Goal: Task Accomplishment & Management: Manage account settings

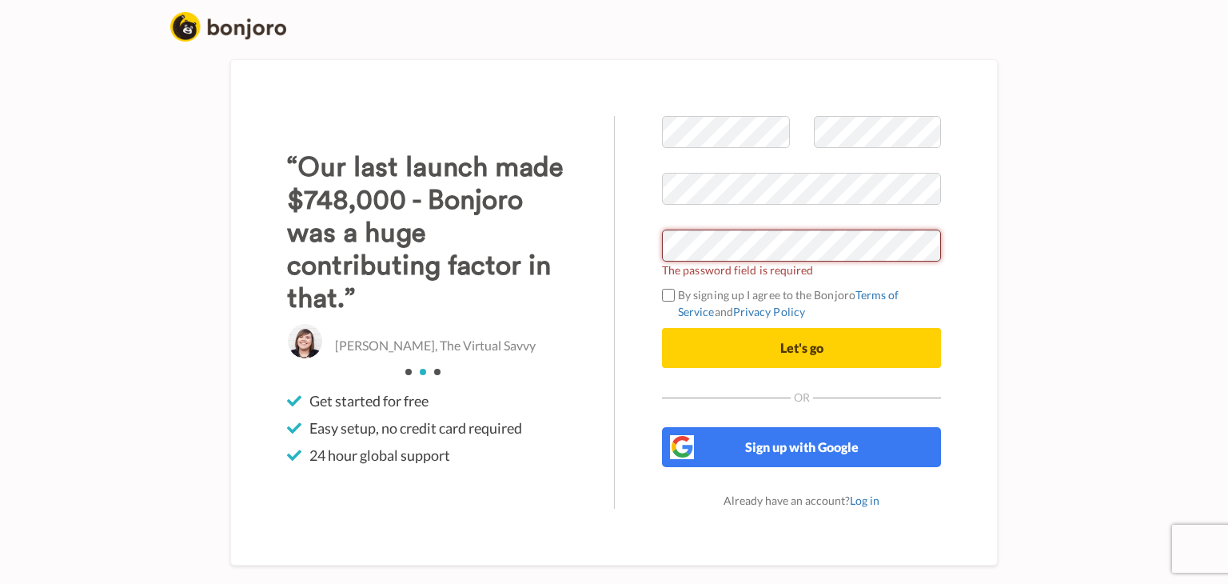
click at [922, 583] on com-1password-button at bounding box center [614, 584] width 1228 height 0
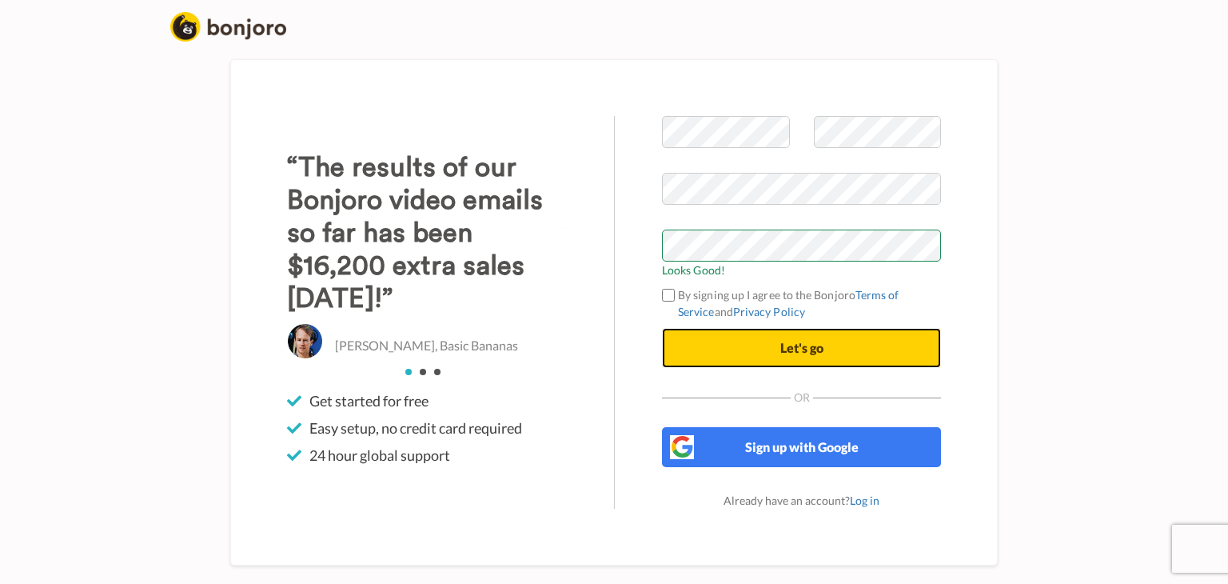
click at [764, 355] on button "Let's go" at bounding box center [801, 348] width 279 height 40
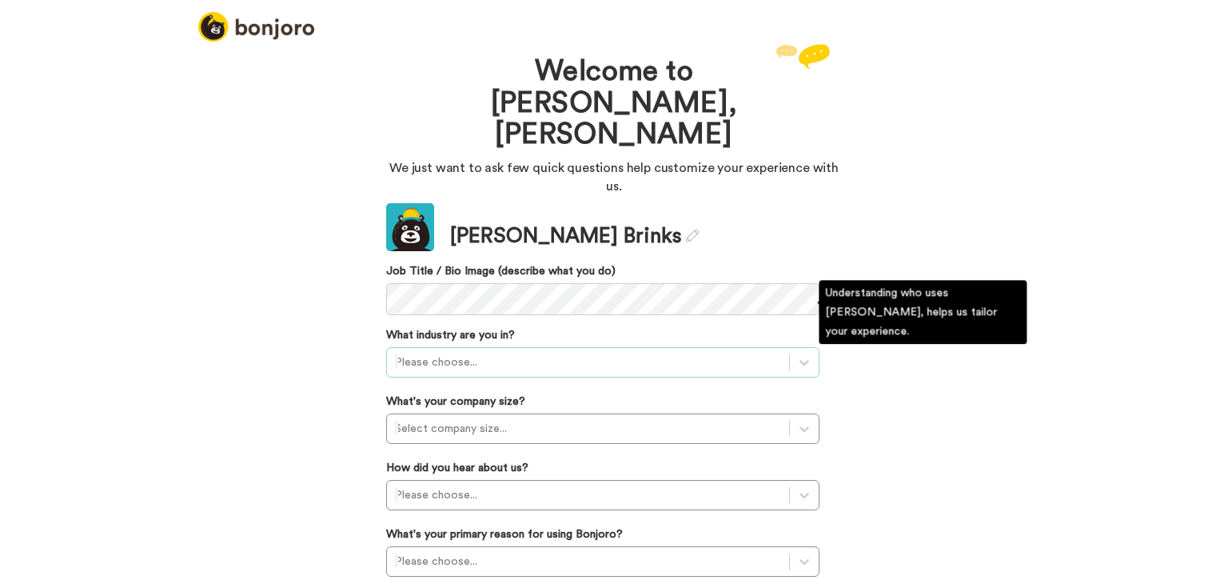
click at [537, 353] on div at bounding box center [588, 362] width 386 height 19
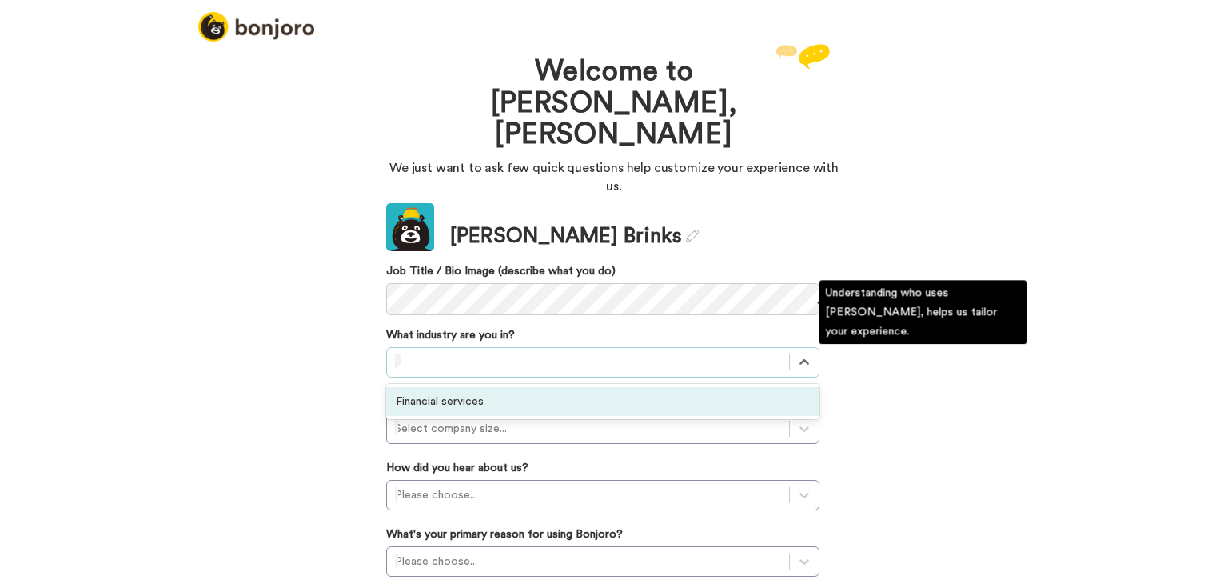
click at [460, 387] on div "Financial services" at bounding box center [602, 401] width 433 height 29
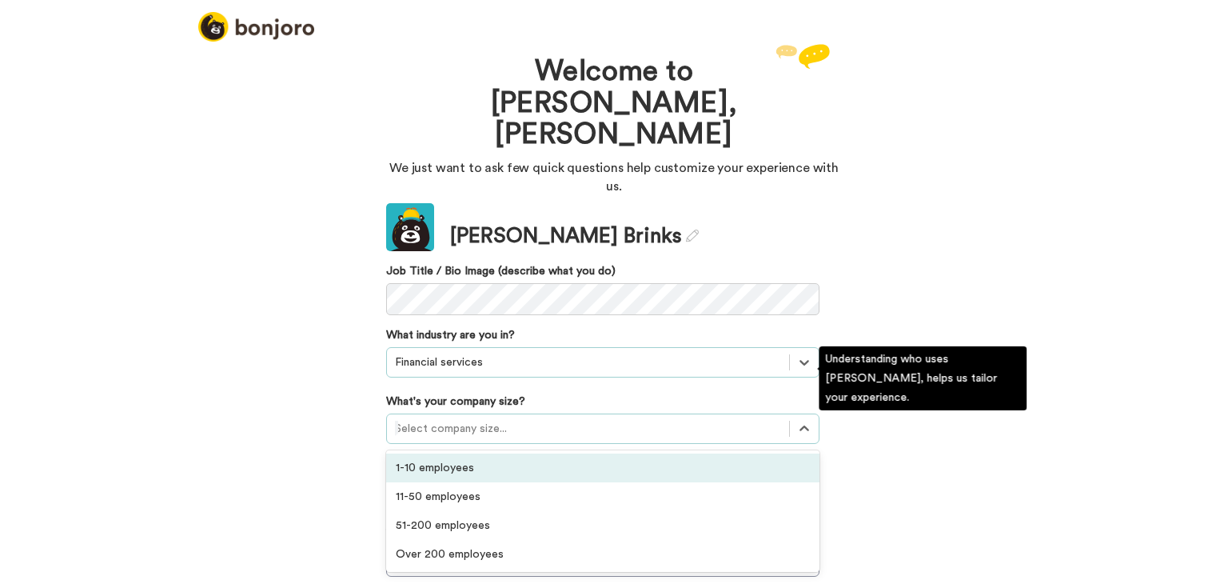
click at [441, 419] on div at bounding box center [588, 428] width 386 height 19
click at [436, 453] on div "1-10 employees" at bounding box center [602, 467] width 433 height 29
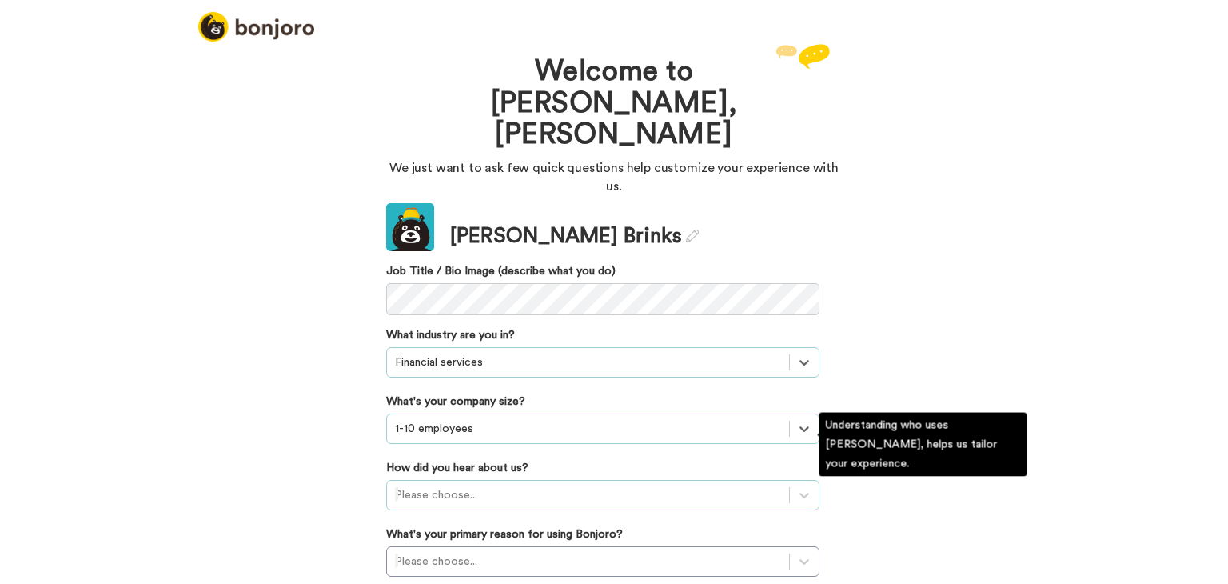
click at [454, 480] on div "Please choose..." at bounding box center [602, 495] width 433 height 30
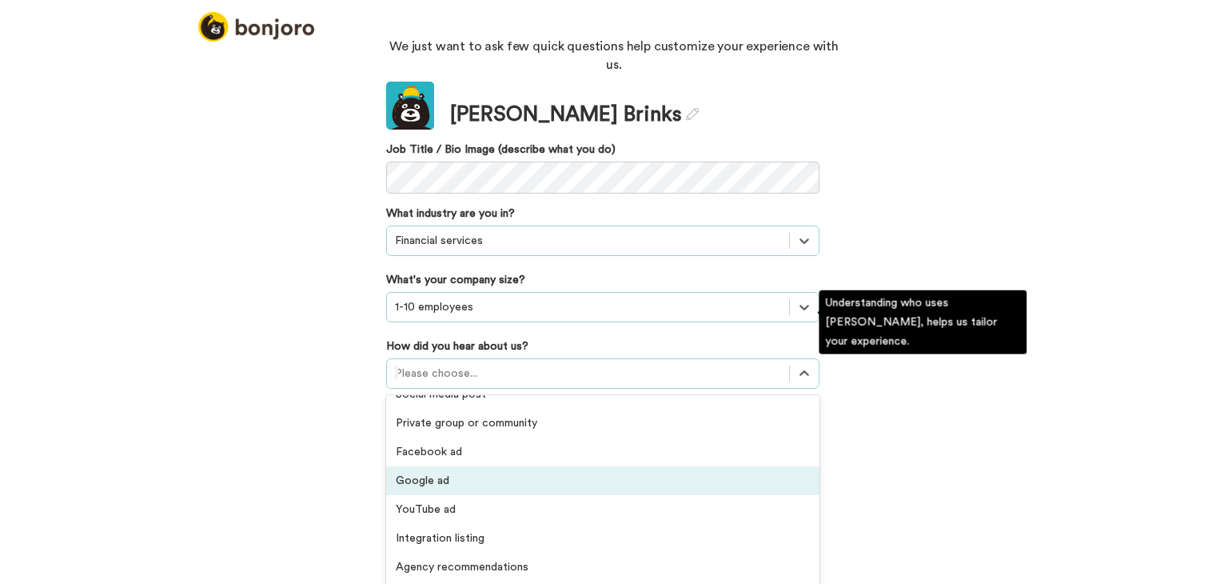
scroll to position [240, 0]
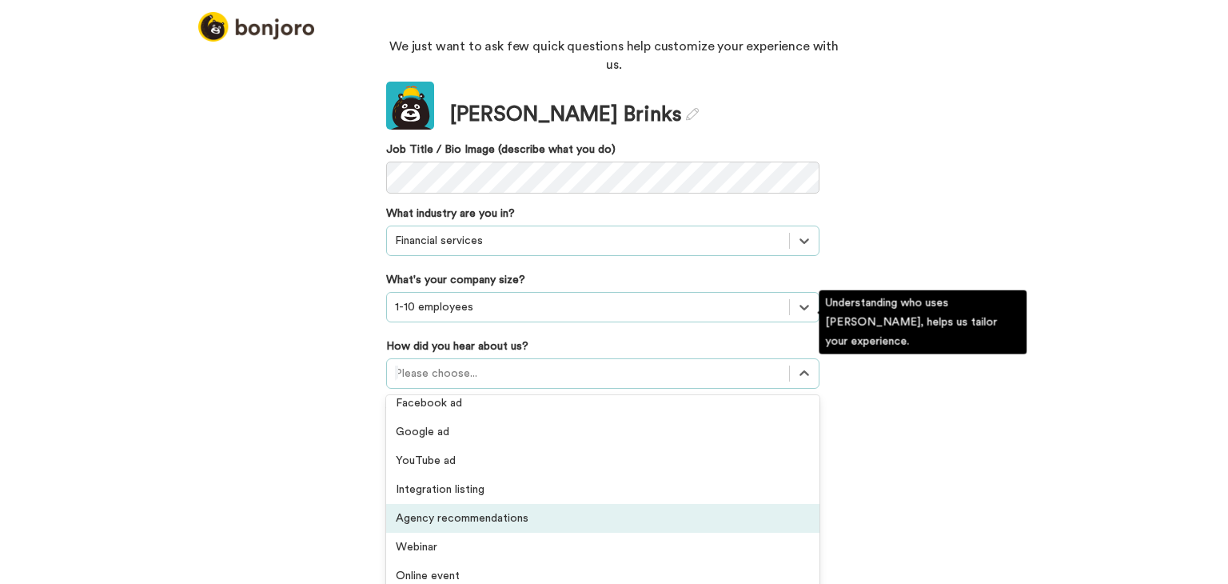
click at [470, 504] on div "Agency recommendations" at bounding box center [602, 518] width 433 height 29
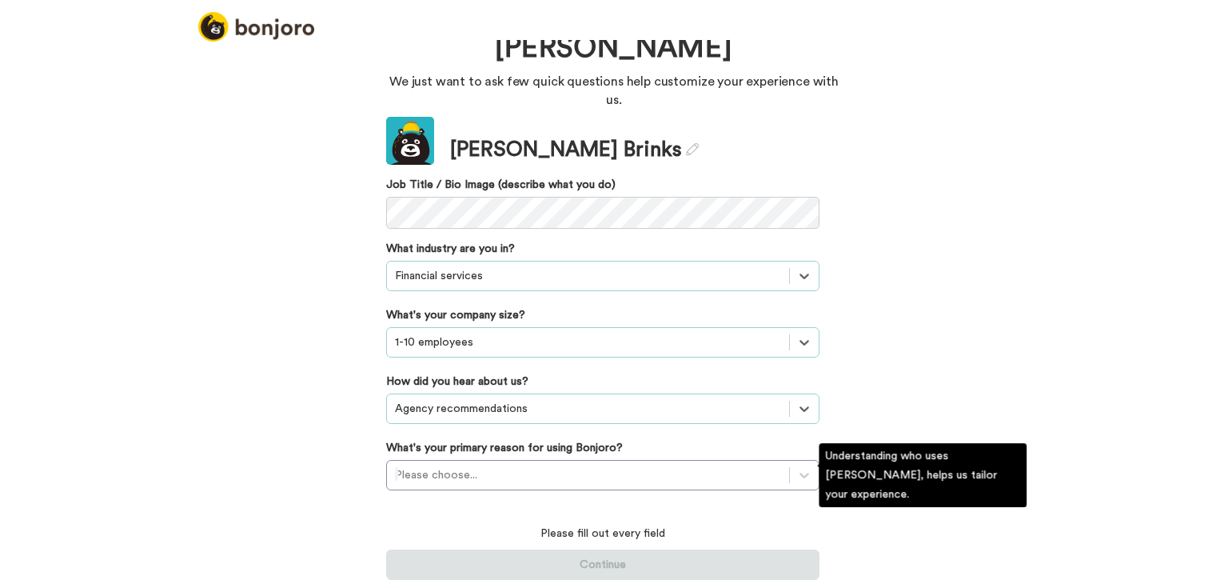
scroll to position [35, 0]
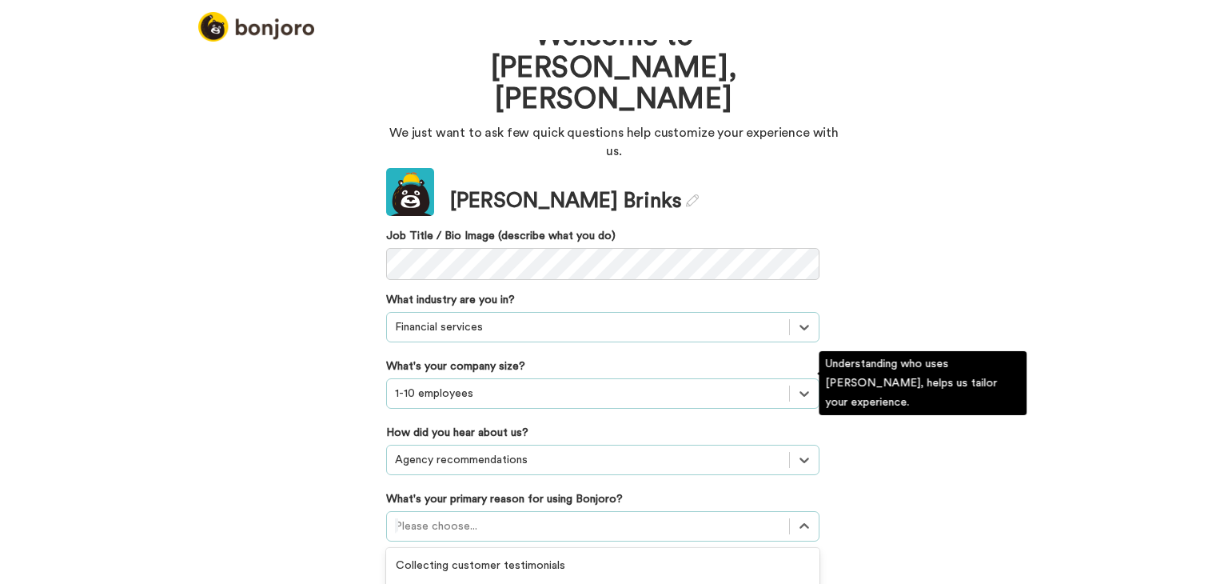
click at [460, 511] on div "option Converting leads focused, 3 of 6. 6 results available. Use Up and Down t…" at bounding box center [602, 526] width 433 height 30
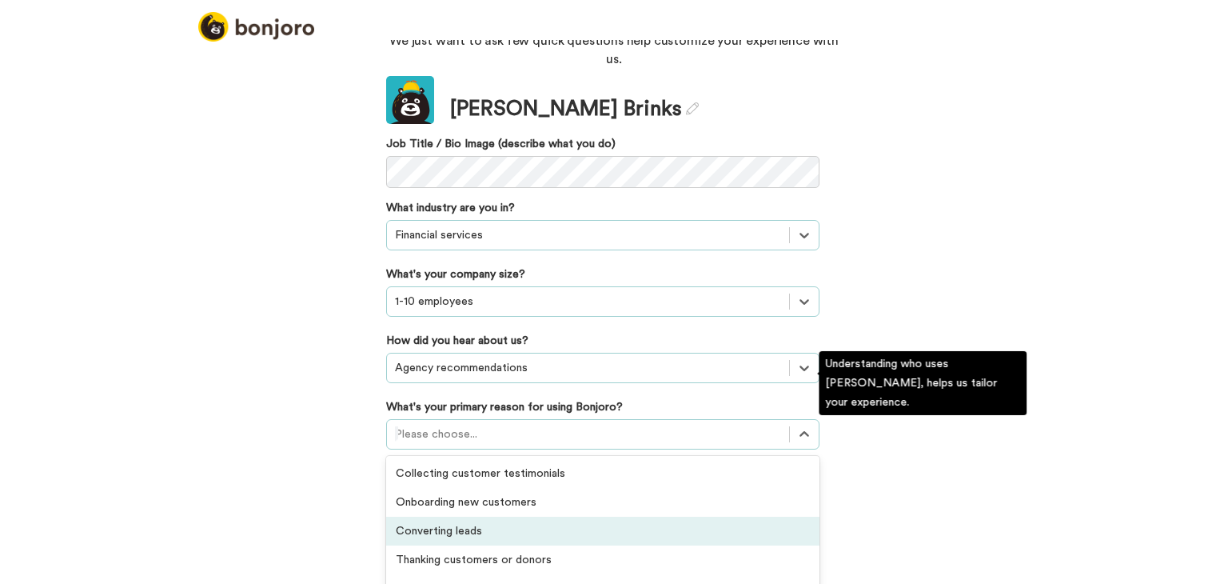
click at [450, 516] on div "Converting leads" at bounding box center [602, 530] width 433 height 29
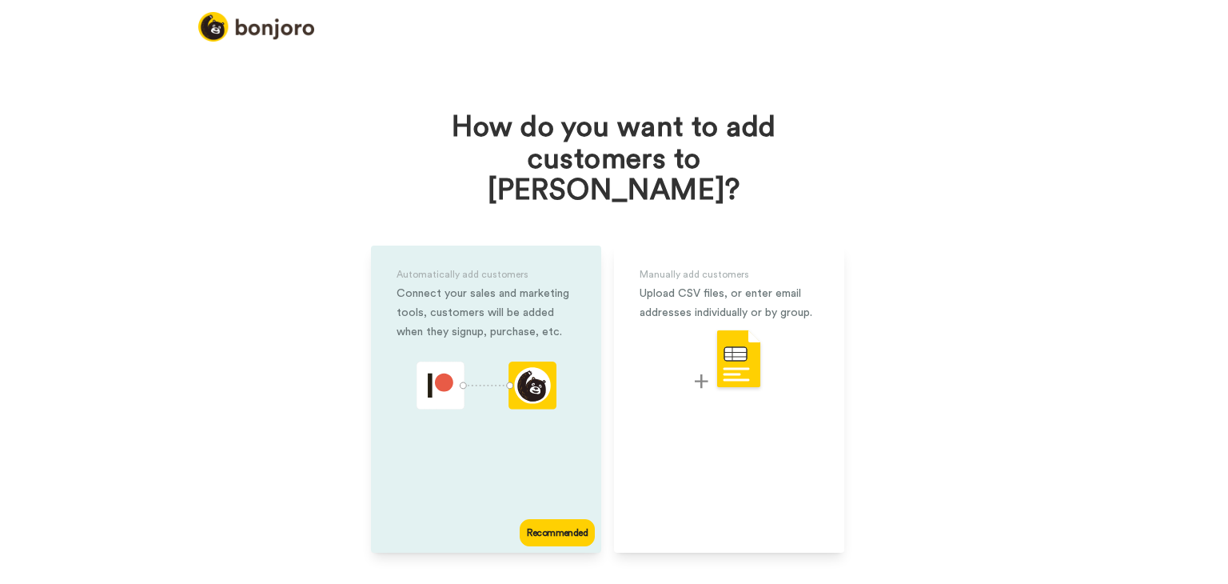
click at [452, 284] on div "Connect your sales and marketing tools, customers will be added when they signu…" at bounding box center [485, 313] width 179 height 58
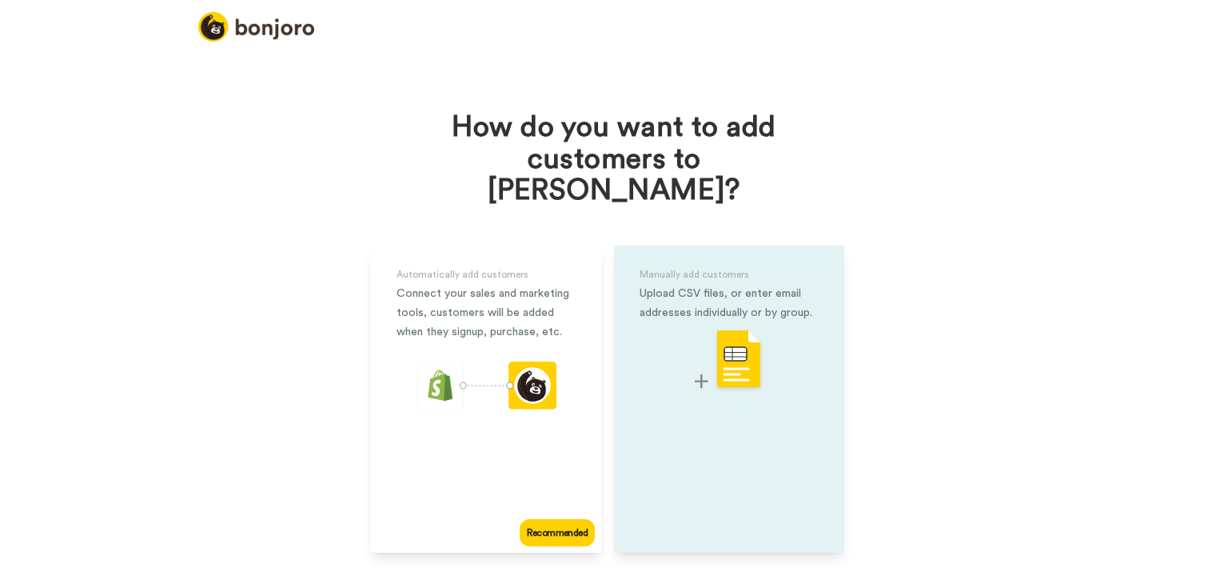
click at [715, 370] on div "Manually add customers Upload CSV files, or enter email addresses individually …" at bounding box center [729, 398] width 230 height 307
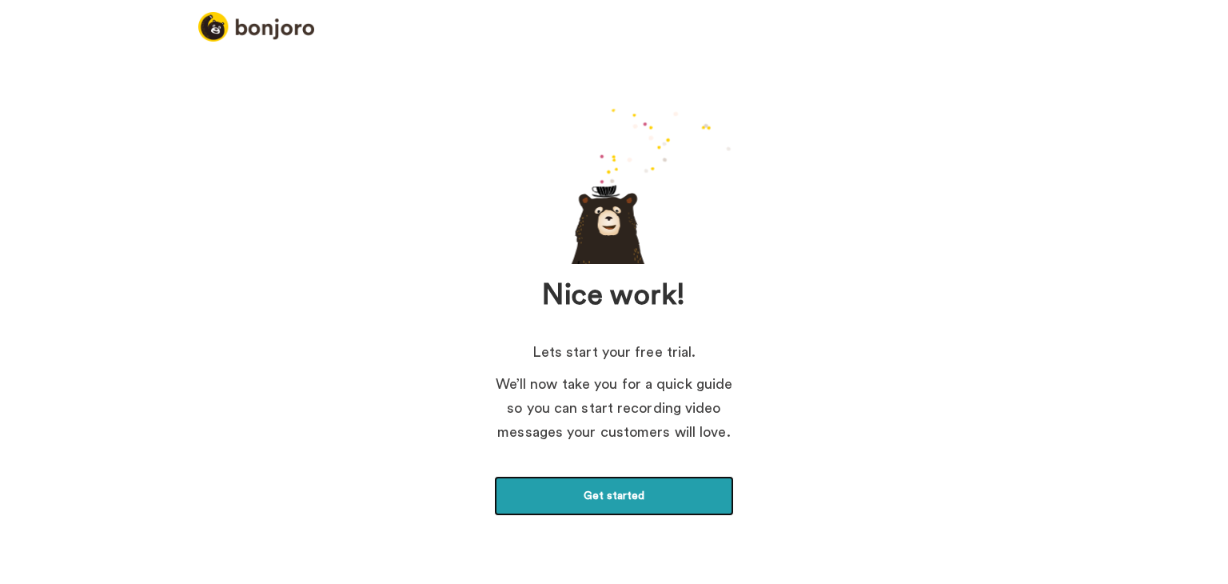
click at [607, 500] on link "Get started" at bounding box center [614, 496] width 240 height 40
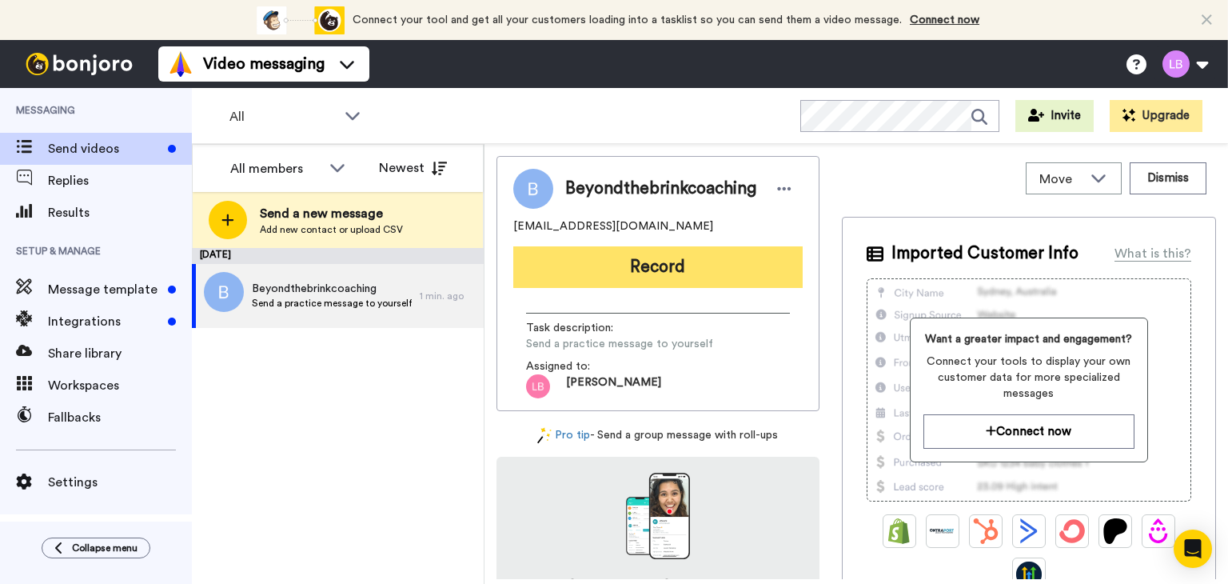
click at [614, 261] on button "Record" at bounding box center [657, 267] width 289 height 42
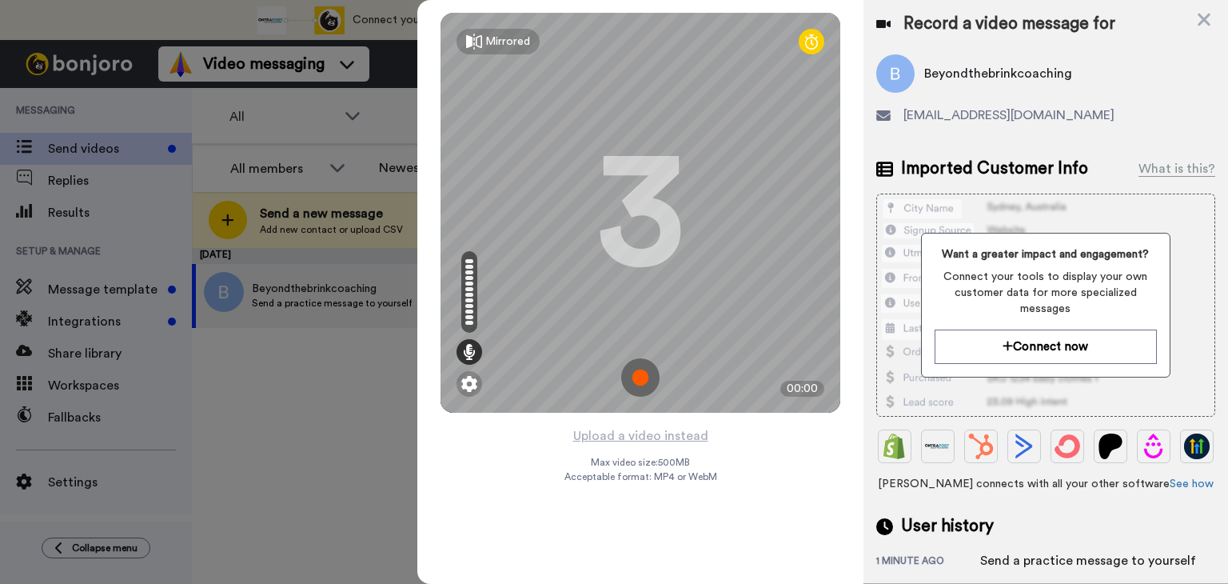
click at [647, 377] on img at bounding box center [640, 377] width 38 height 38
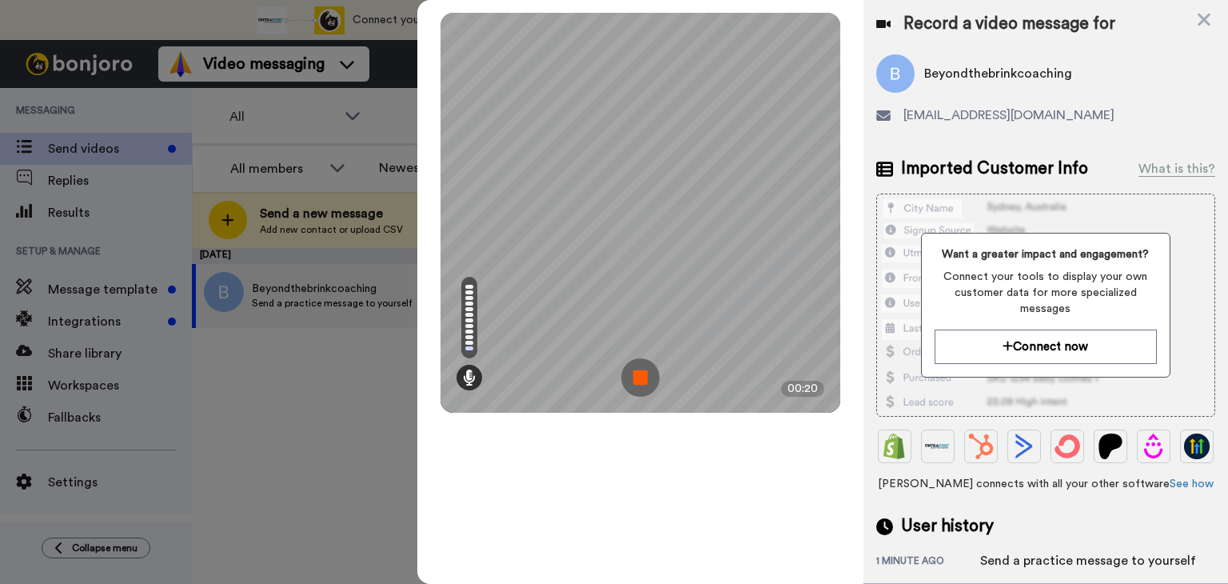
click at [636, 381] on img at bounding box center [640, 377] width 38 height 38
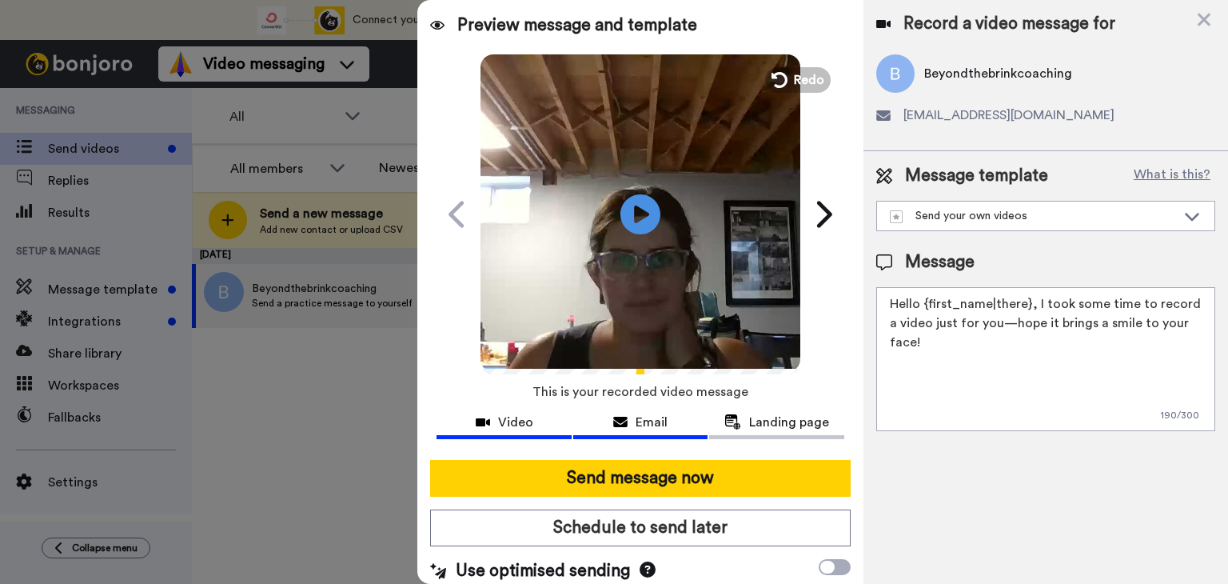
click at [635, 421] on span "Email" at bounding box center [651, 421] width 32 height 19
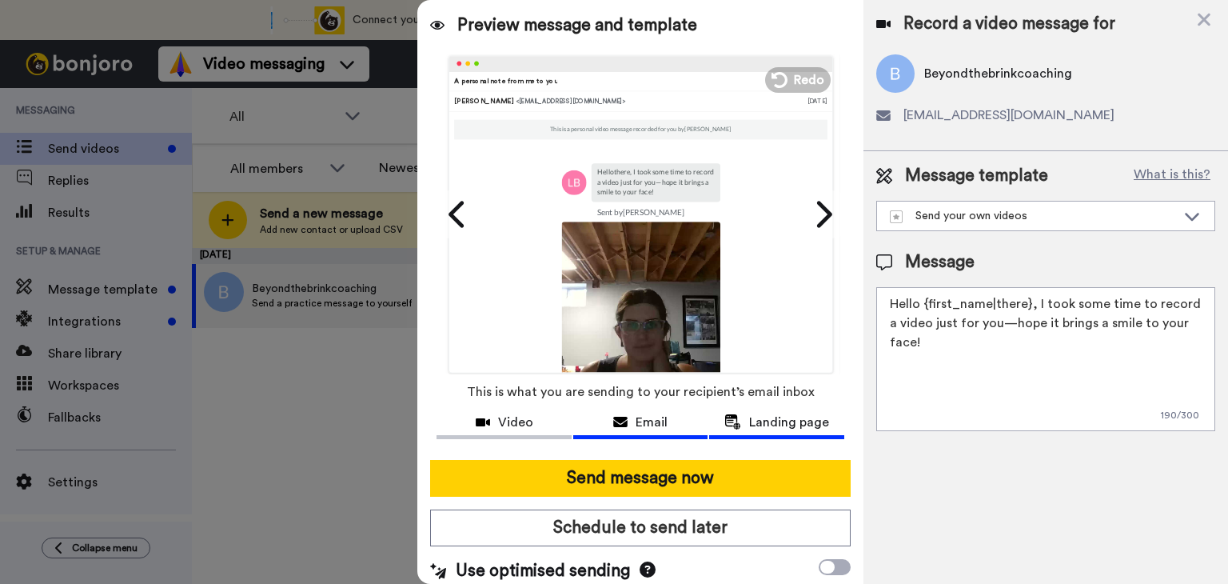
click at [764, 418] on span "Landing page" at bounding box center [789, 421] width 80 height 19
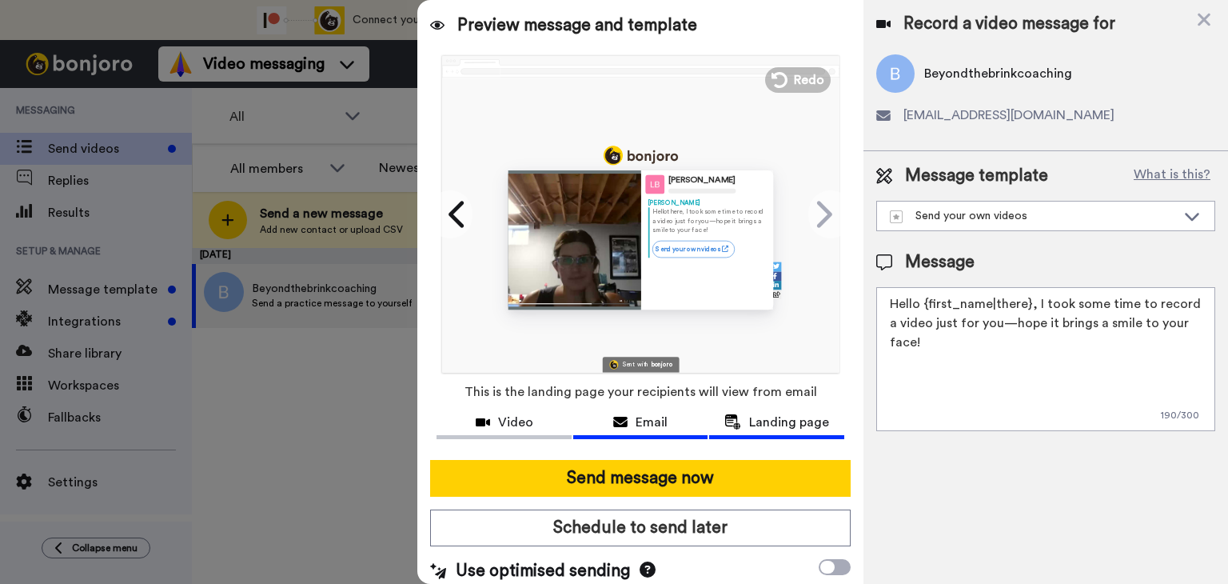
click at [624, 423] on div "Email" at bounding box center [640, 421] width 135 height 19
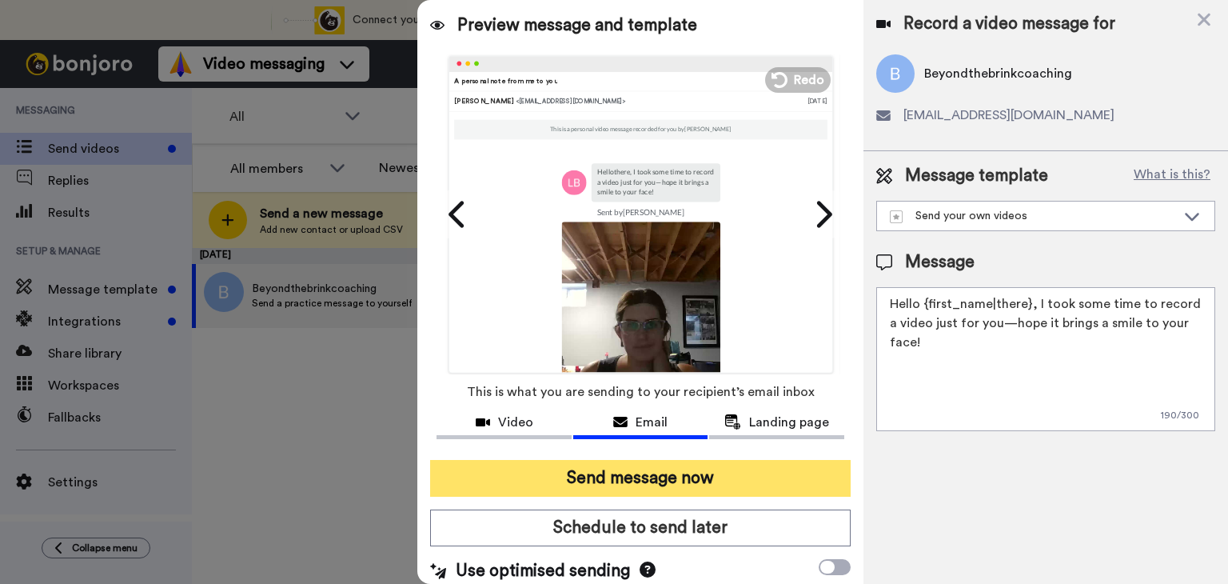
click at [631, 474] on button "Send message now" at bounding box center [640, 478] width 420 height 37
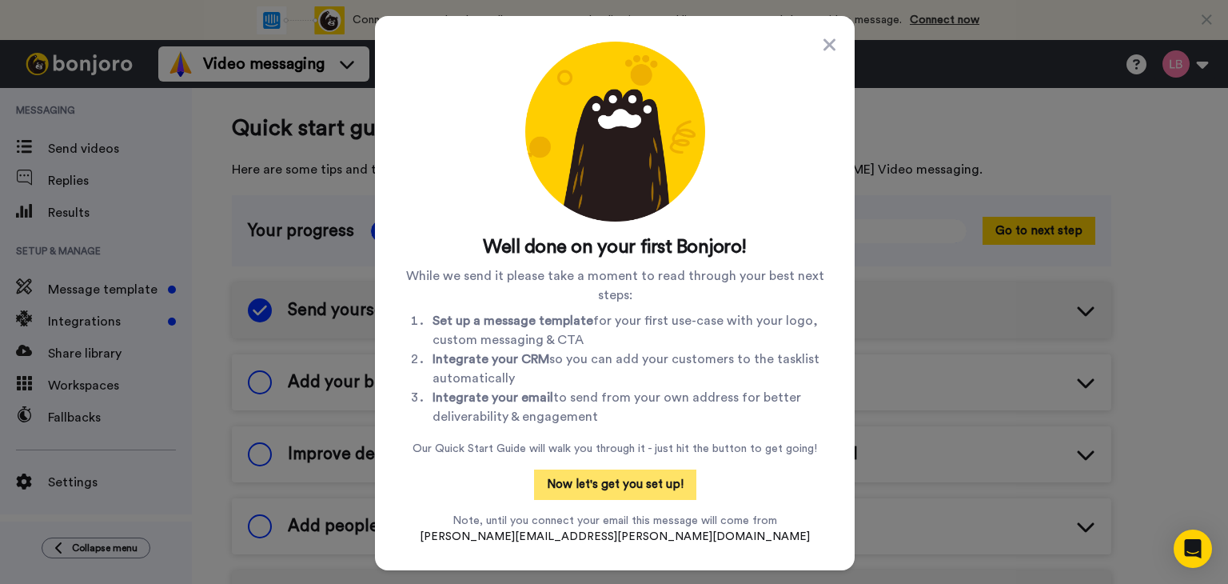
click at [611, 488] on button "Now let's get you set up!" at bounding box center [615, 484] width 162 height 30
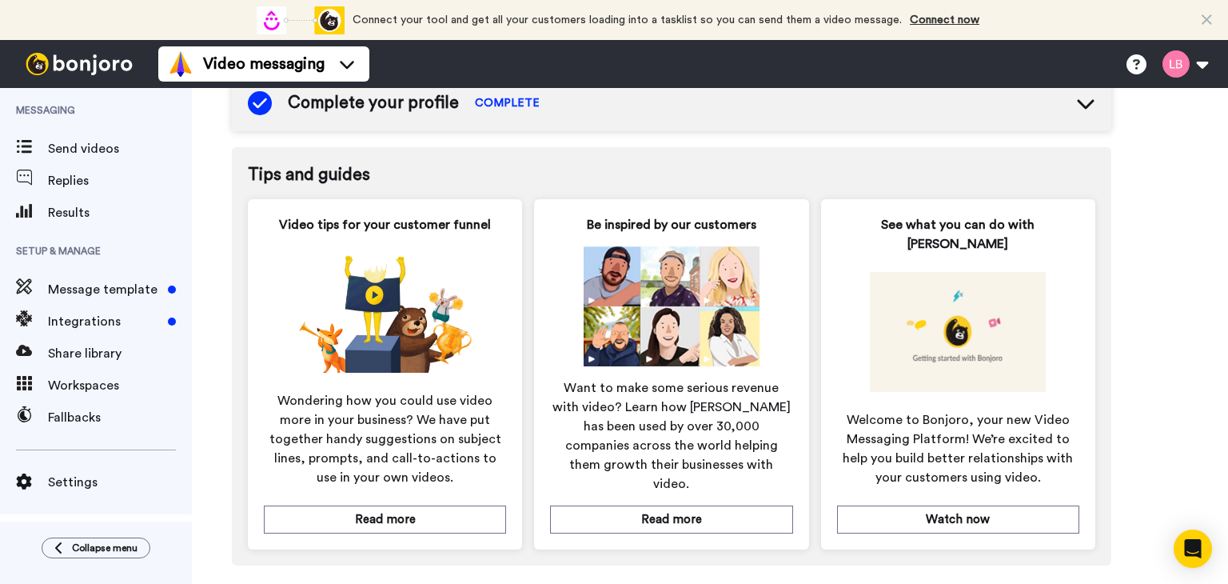
scroll to position [747, 0]
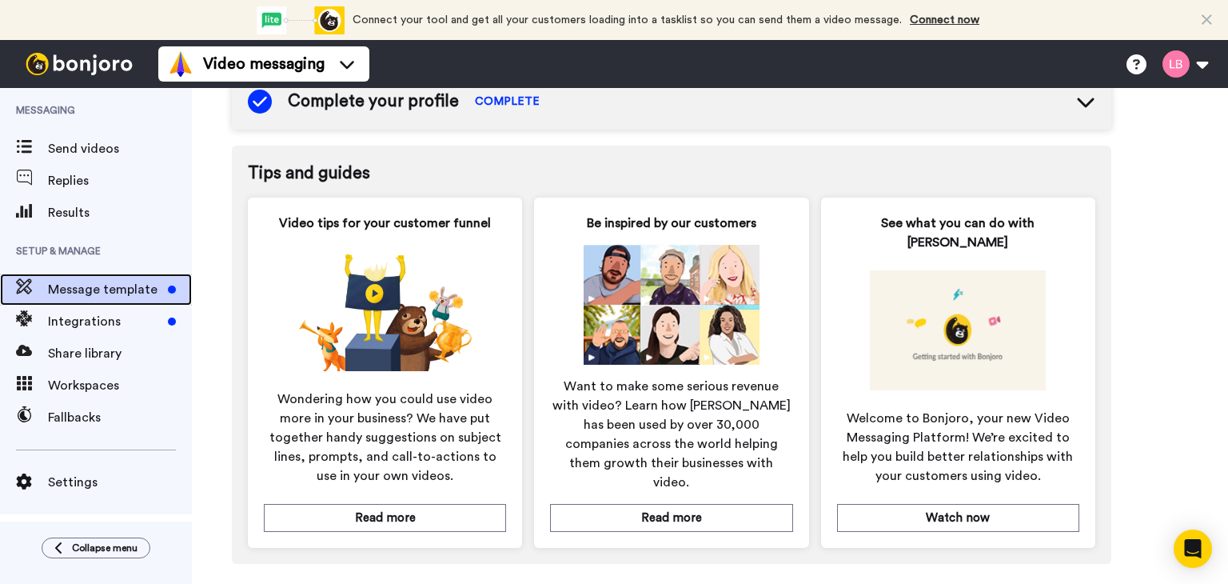
click at [107, 284] on span "Message template" at bounding box center [105, 289] width 114 height 19
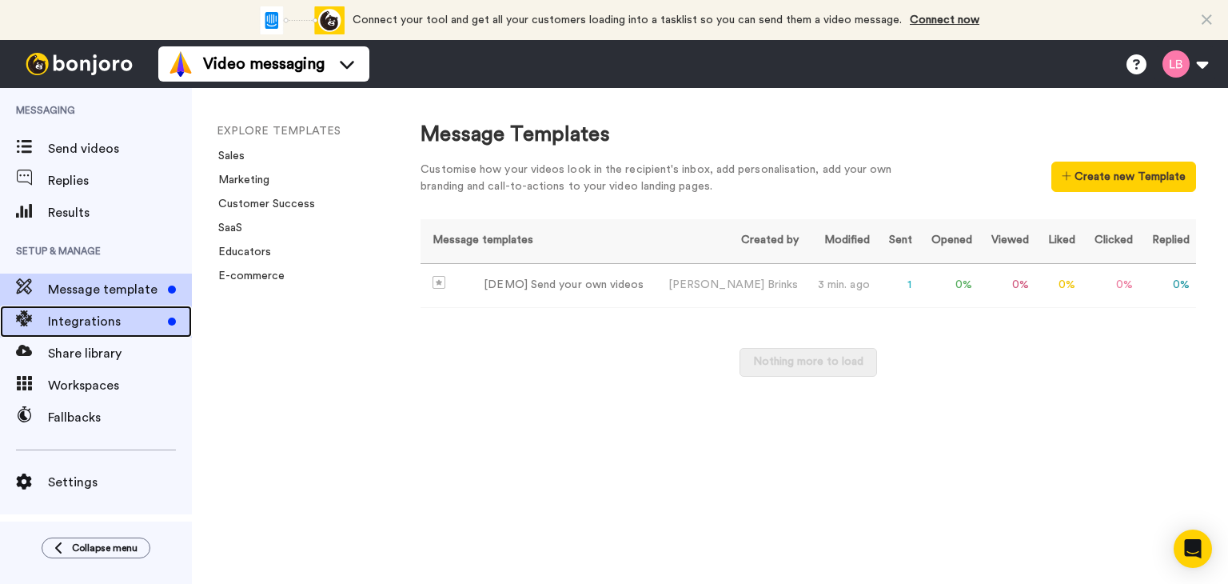
click at [88, 323] on span "Integrations" at bounding box center [105, 321] width 114 height 19
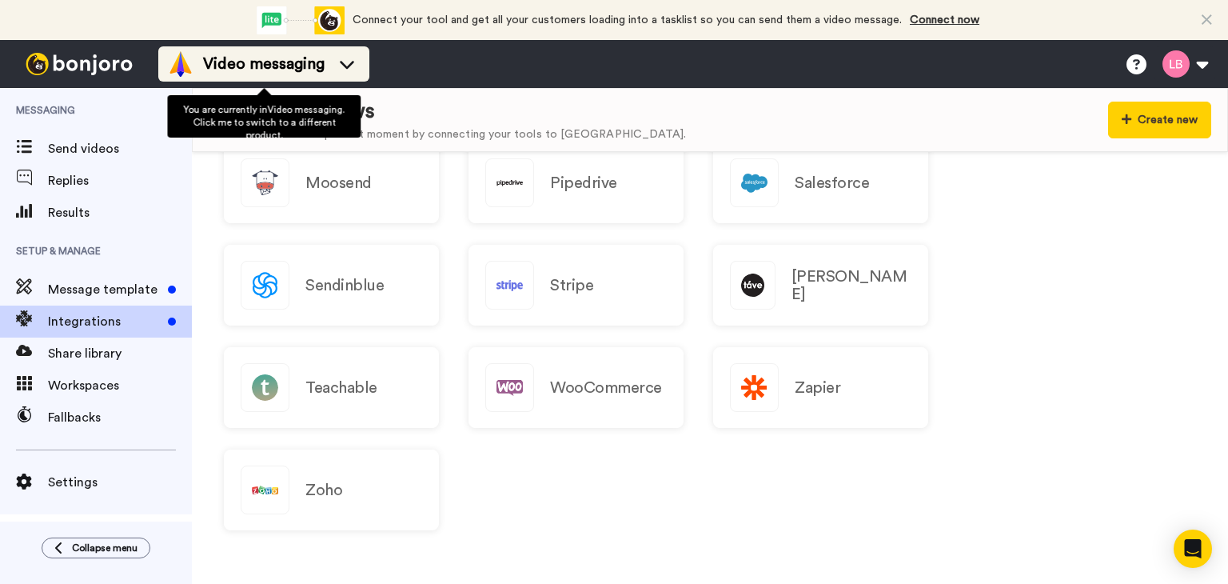
click at [348, 63] on icon at bounding box center [347, 64] width 26 height 16
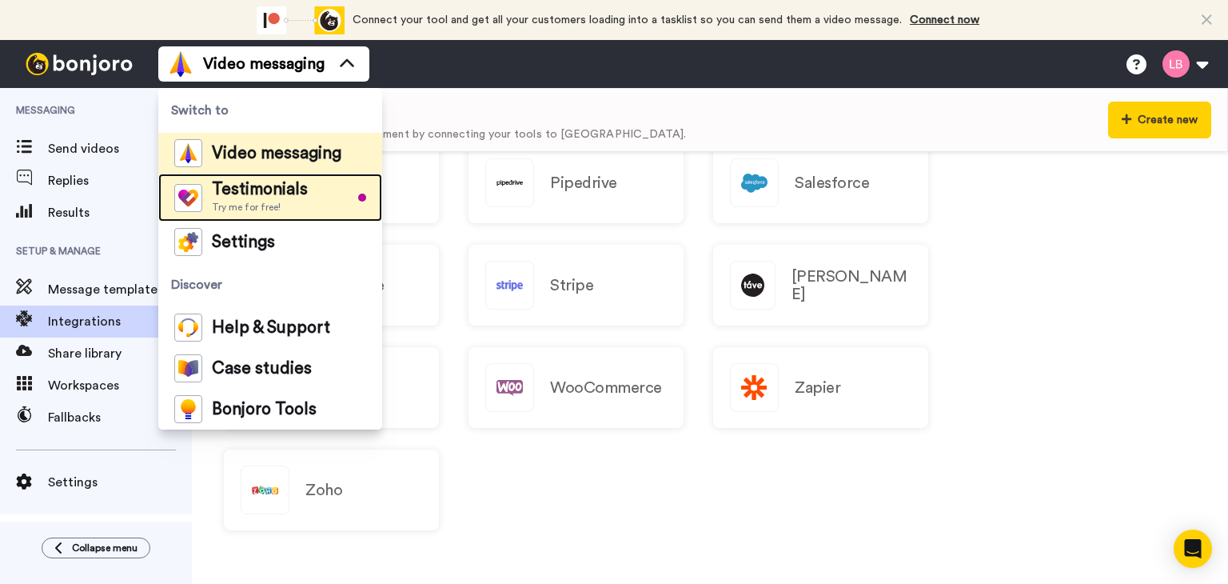
click at [287, 199] on div "Testimonials Try me for free!" at bounding box center [260, 197] width 96 height 32
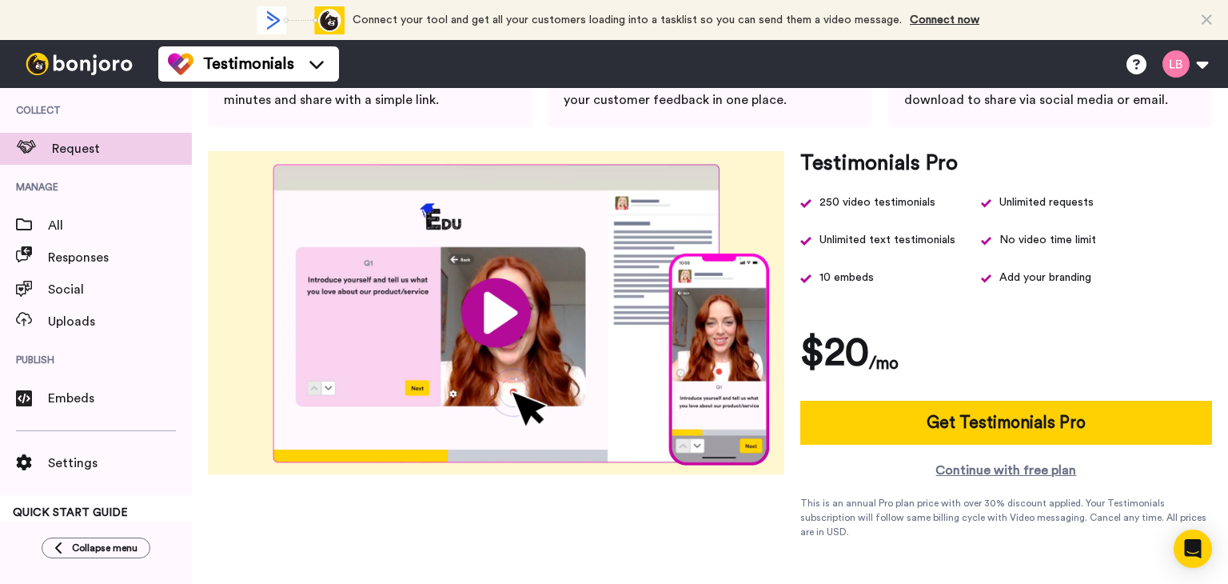
scroll to position [169, 0]
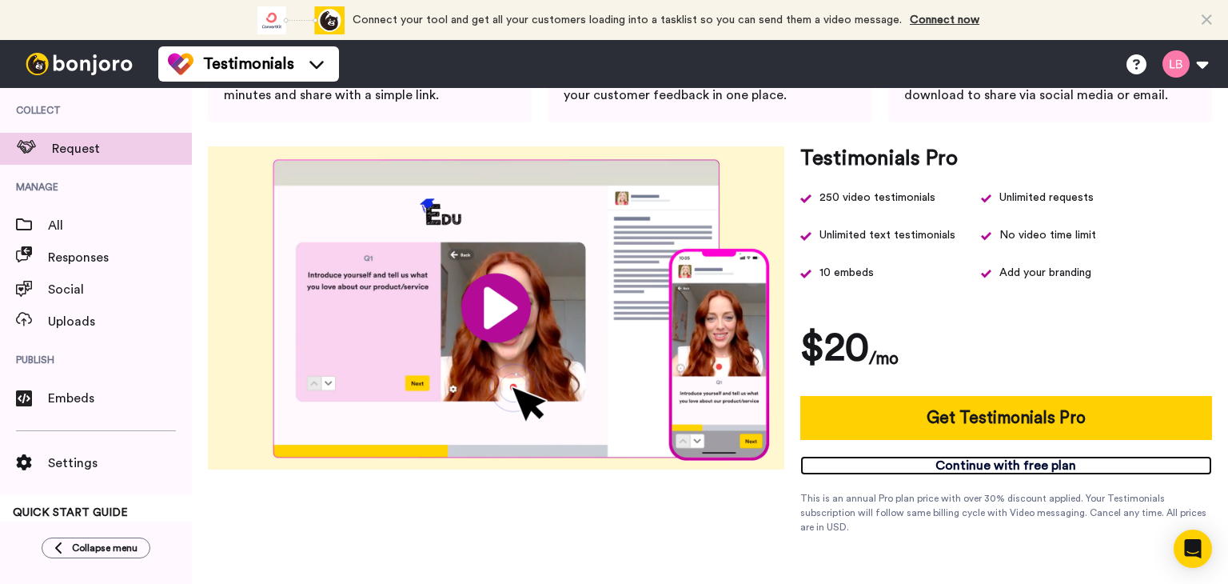
click at [994, 468] on link "Continue with free plan" at bounding box center [1006, 465] width 412 height 19
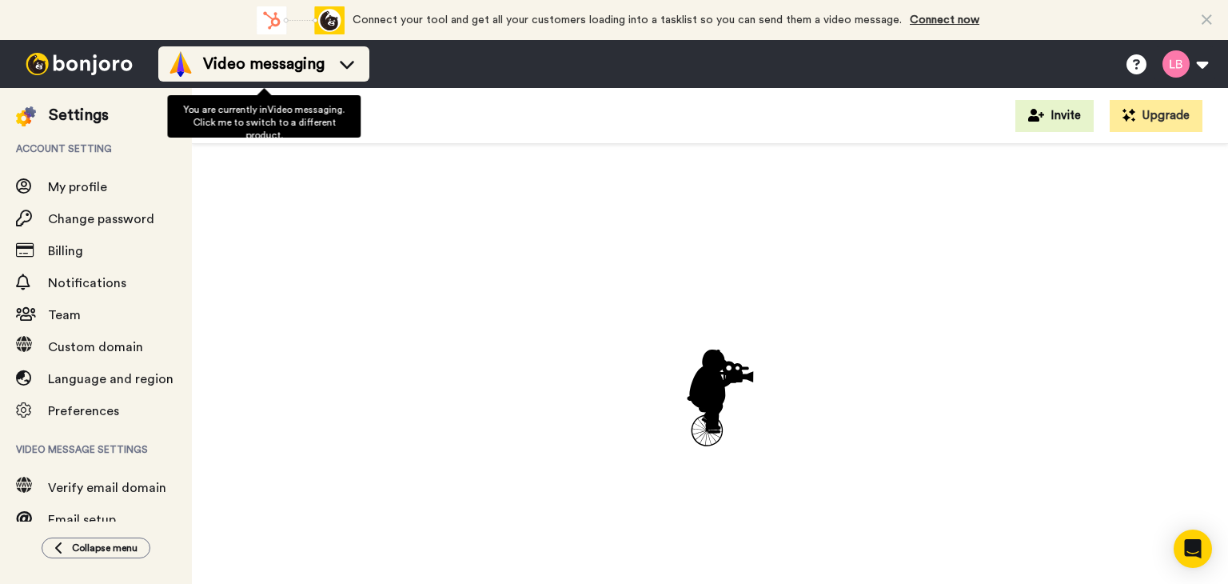
click at [353, 62] on icon at bounding box center [347, 65] width 14 height 8
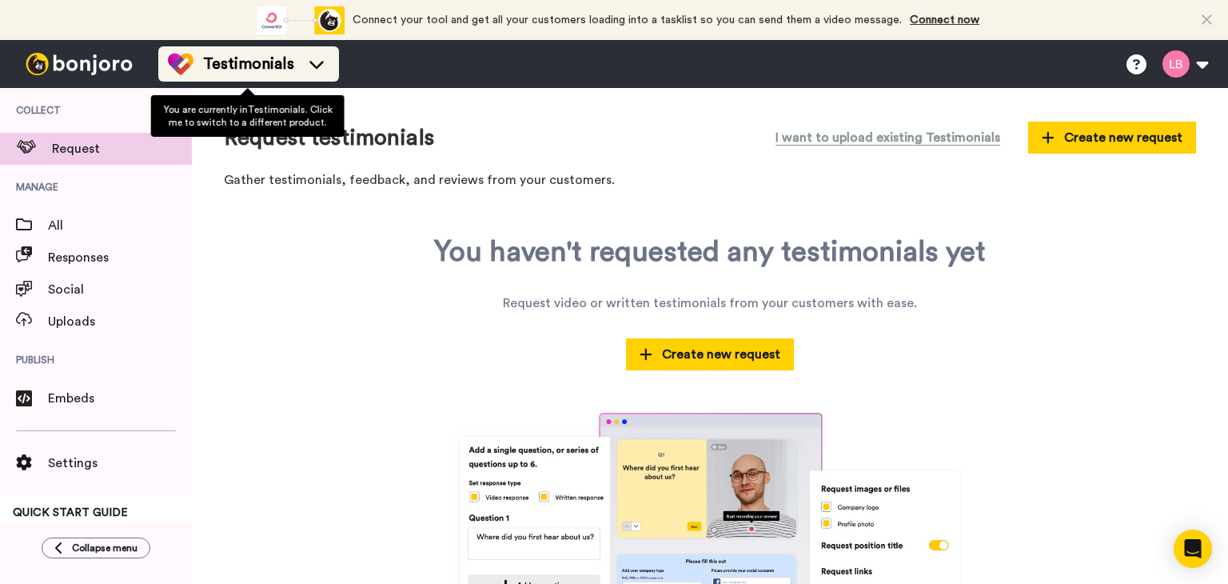
click at [309, 68] on icon at bounding box center [317, 64] width 26 height 16
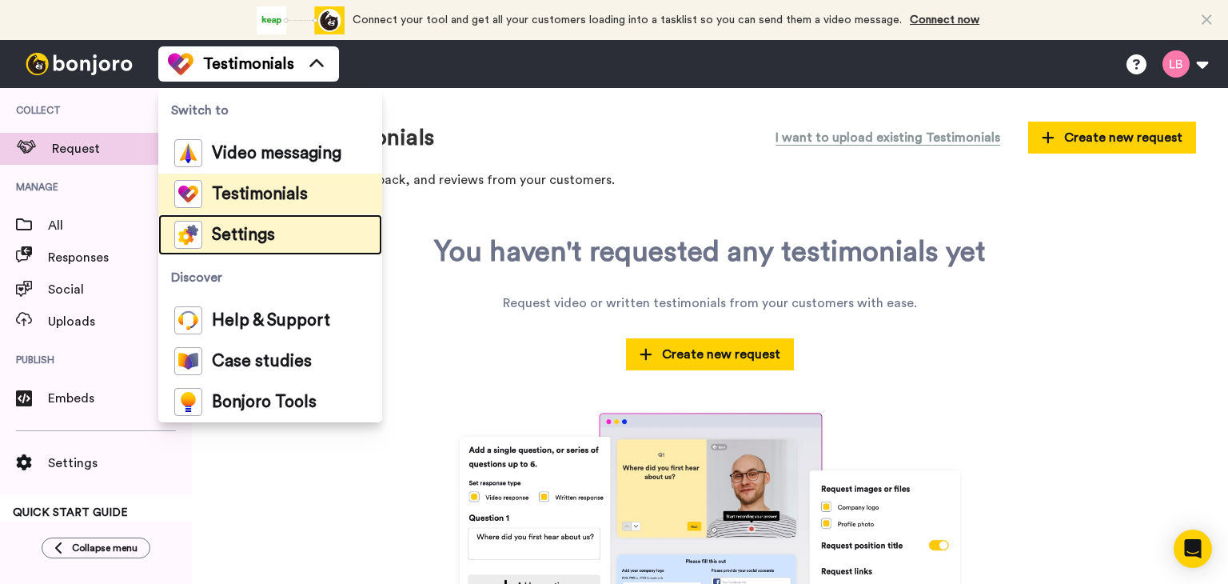
click at [253, 231] on span "Settings" at bounding box center [243, 235] width 63 height 16
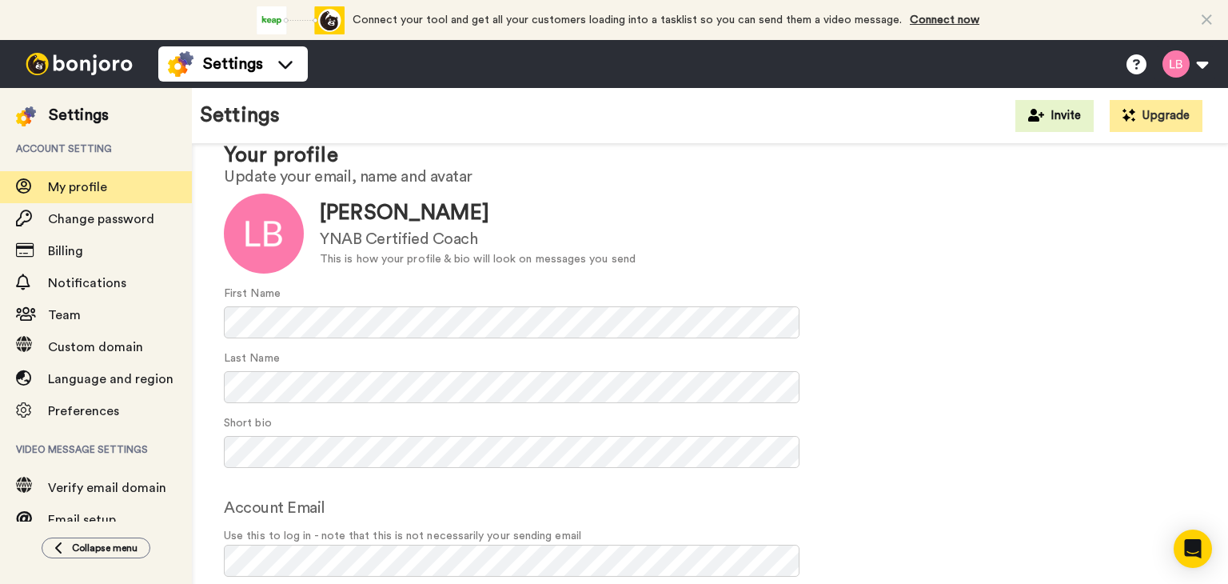
scroll to position [75, 0]
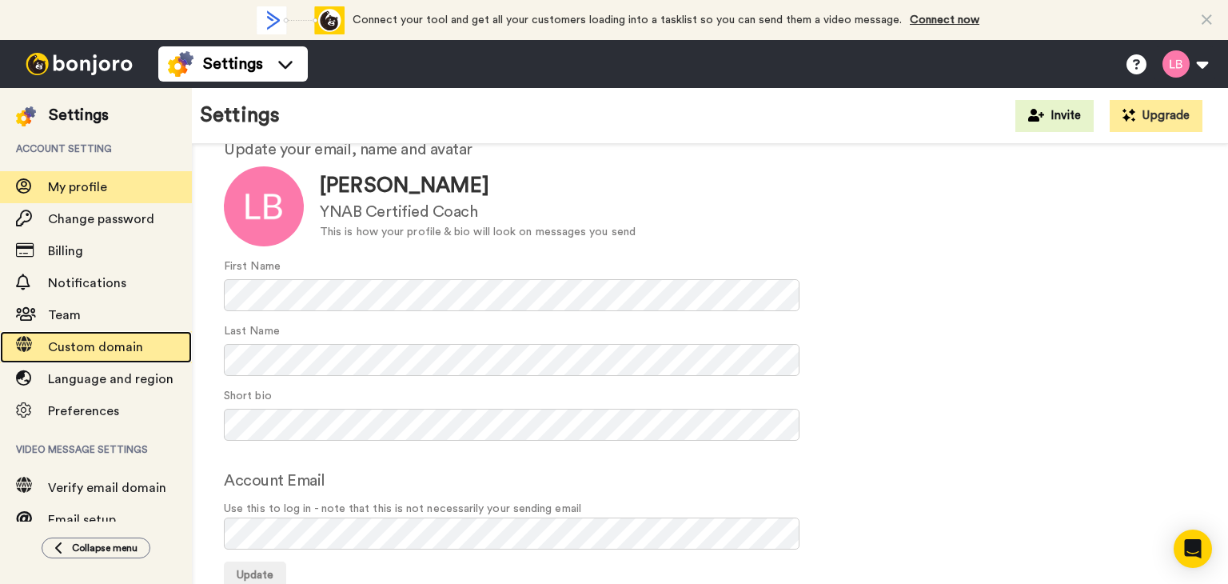
click at [98, 347] on span "Custom domain" at bounding box center [95, 347] width 95 height 13
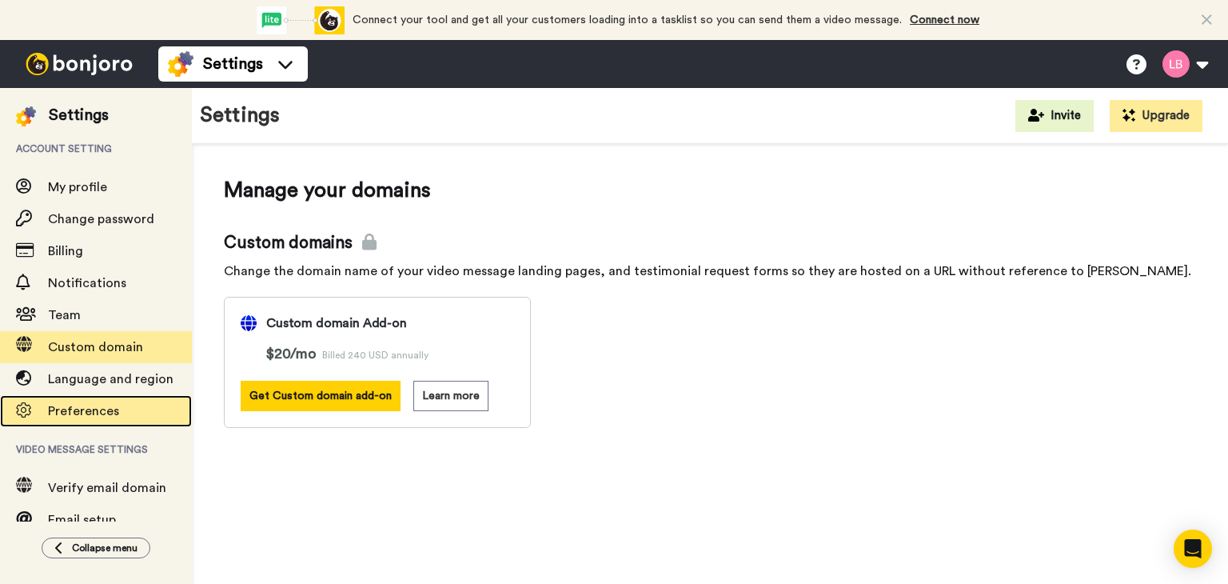
click at [92, 410] on span "Preferences" at bounding box center [83, 410] width 71 height 13
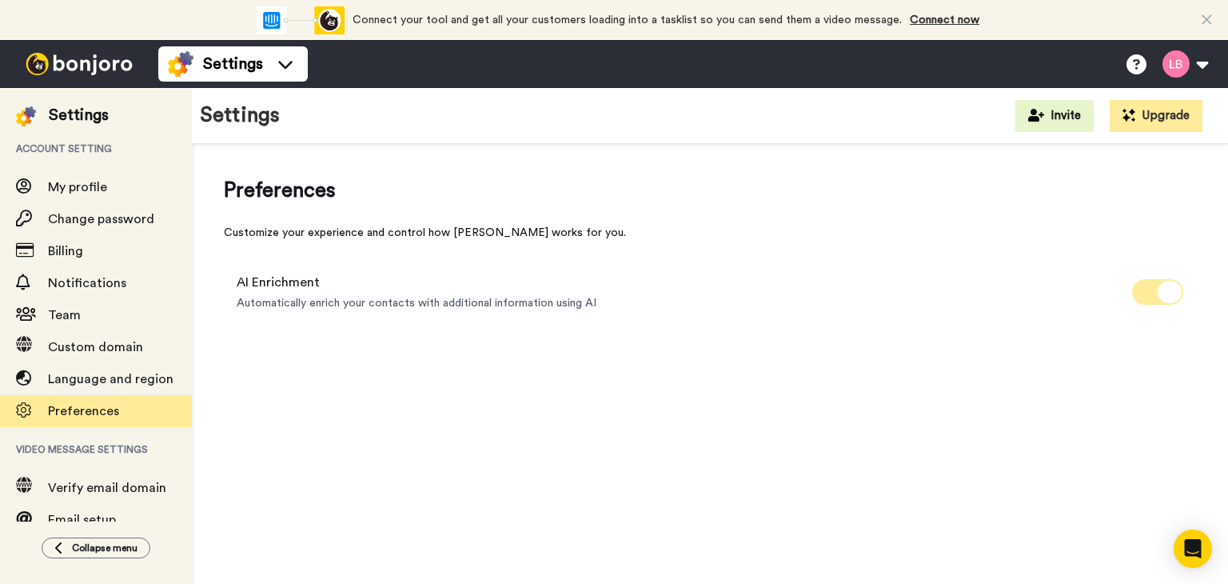
click at [1169, 293] on icon at bounding box center [1169, 292] width 24 height 22
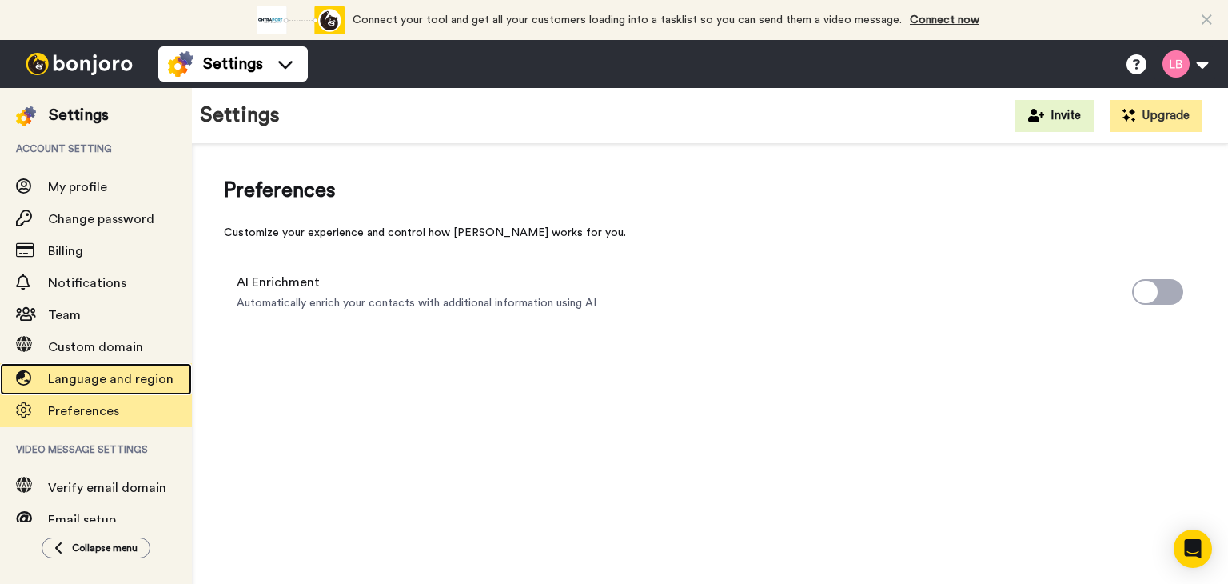
click at [78, 373] on span "Language and region" at bounding box center [110, 378] width 125 height 13
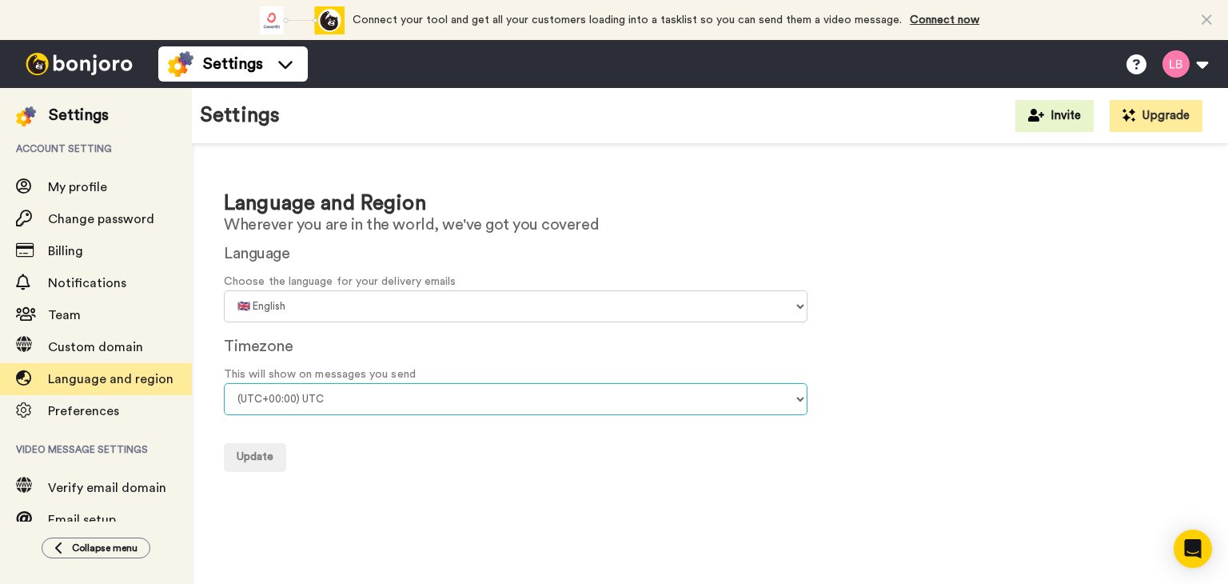
click at [358, 396] on select "(UTC-11:00) Midway Island (UTC-11:00) Samoa (UTC-10:00) Hawaii (UTC-09:00) Alas…" at bounding box center [516, 399] width 584 height 32
select select "US/Eastern"
click at [224, 383] on select "(UTC-11:00) Midway Island (UTC-11:00) Samoa (UTC-10:00) Hawaii (UTC-09:00) Alas…" at bounding box center [516, 399] width 584 height 32
click at [249, 451] on span "Update" at bounding box center [255, 456] width 37 height 11
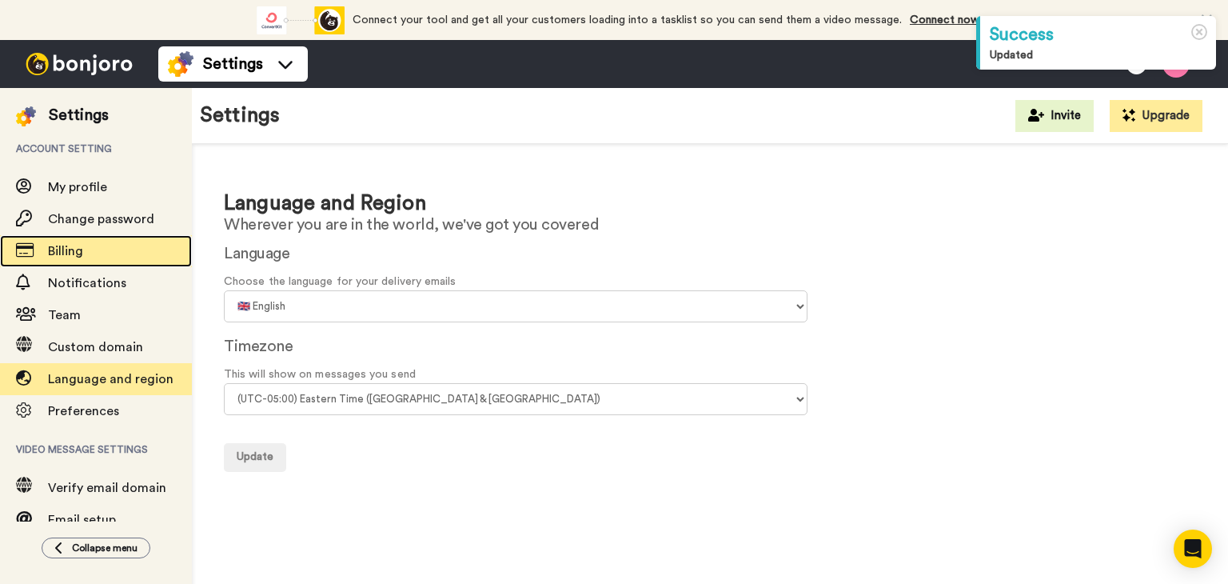
click at [74, 247] on span "Billing" at bounding box center [65, 251] width 35 height 13
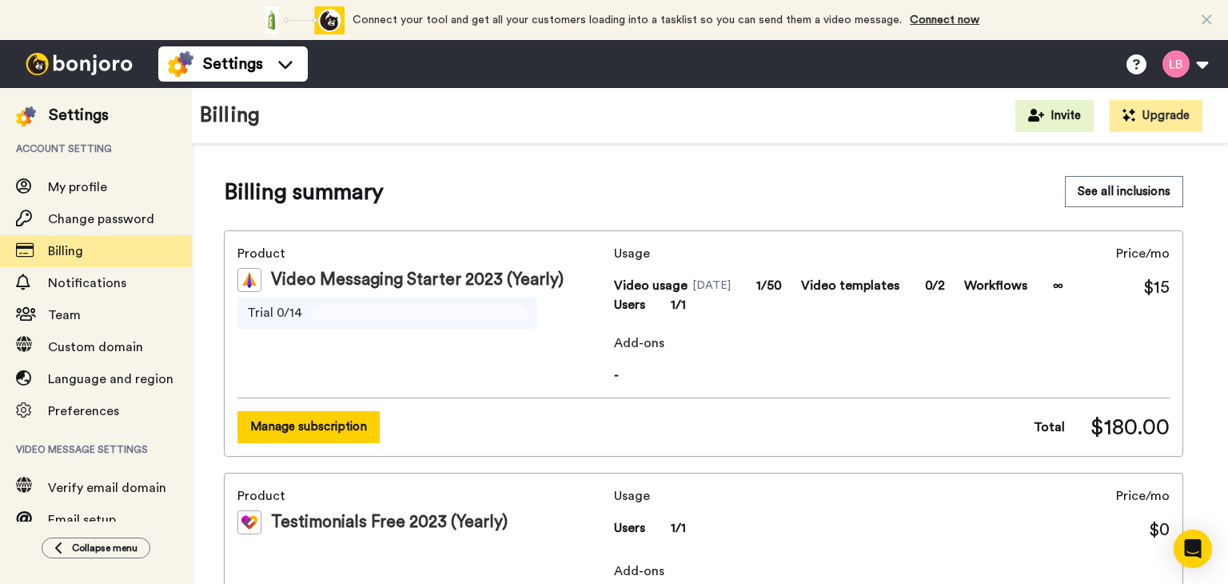
click at [339, 428] on button "Manage subscription" at bounding box center [308, 426] width 142 height 31
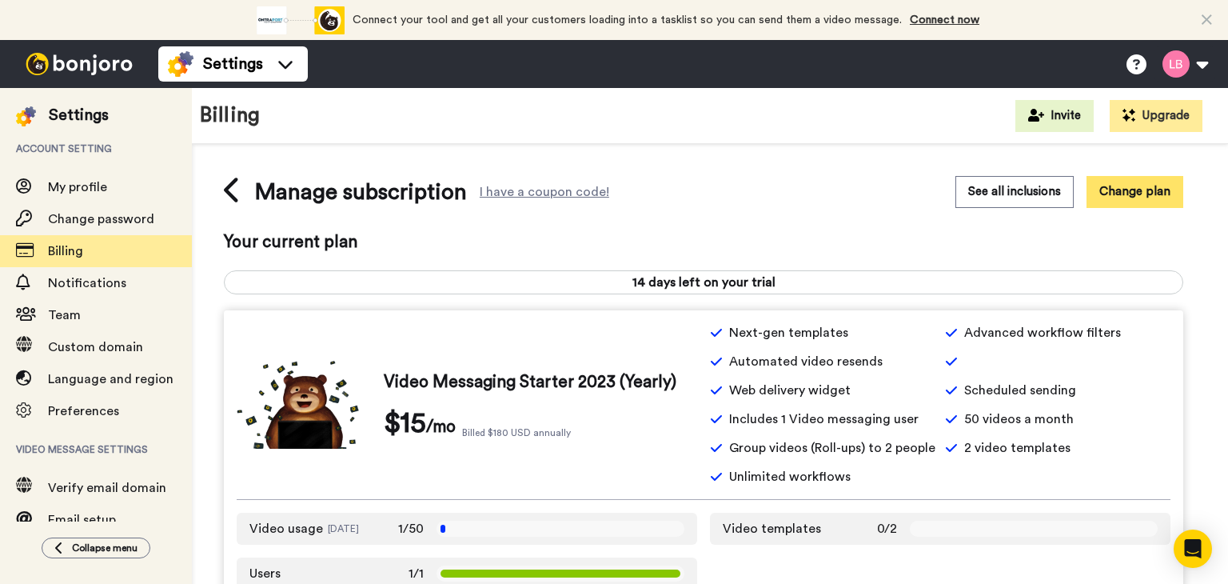
click at [1124, 193] on button "Change plan" at bounding box center [1134, 191] width 97 height 31
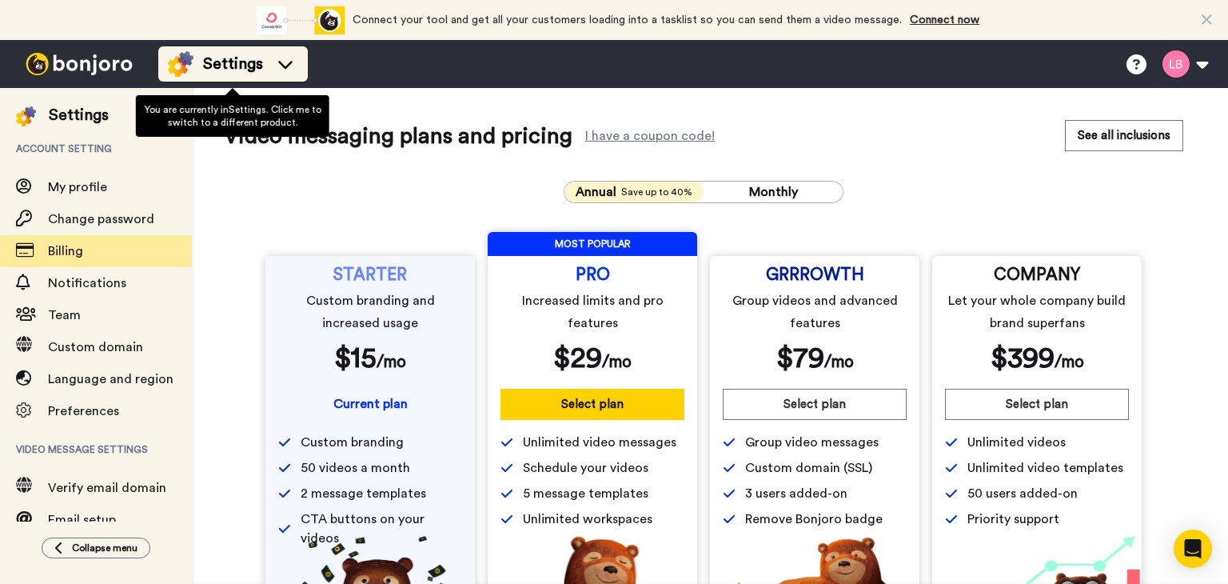
click at [286, 68] on icon at bounding box center [286, 64] width 26 height 16
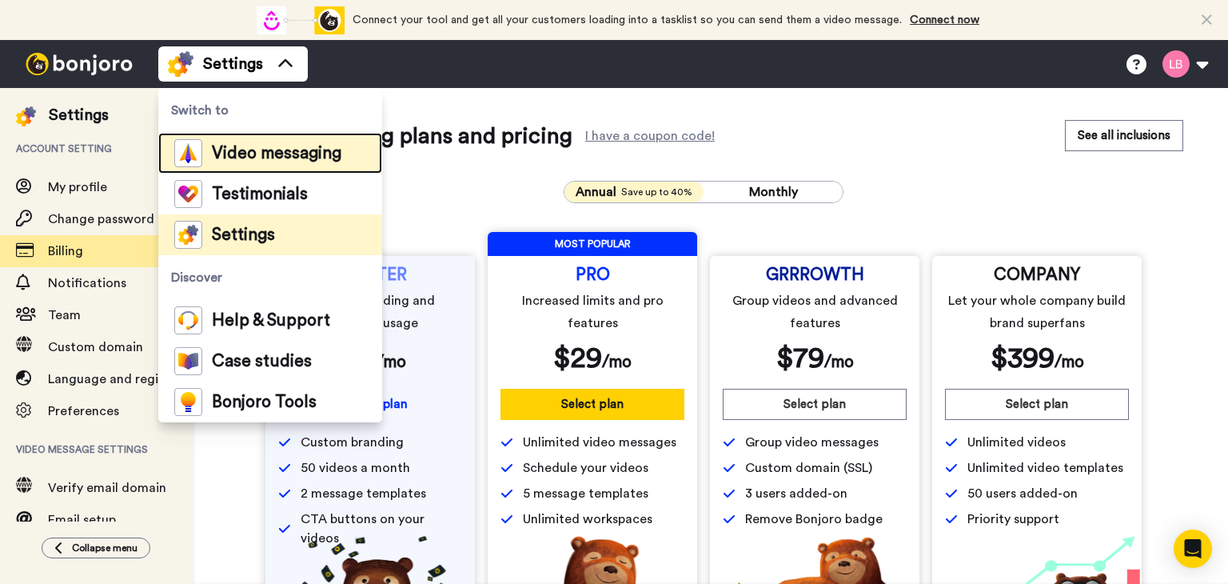
click at [285, 150] on span "Video messaging" at bounding box center [276, 153] width 129 height 16
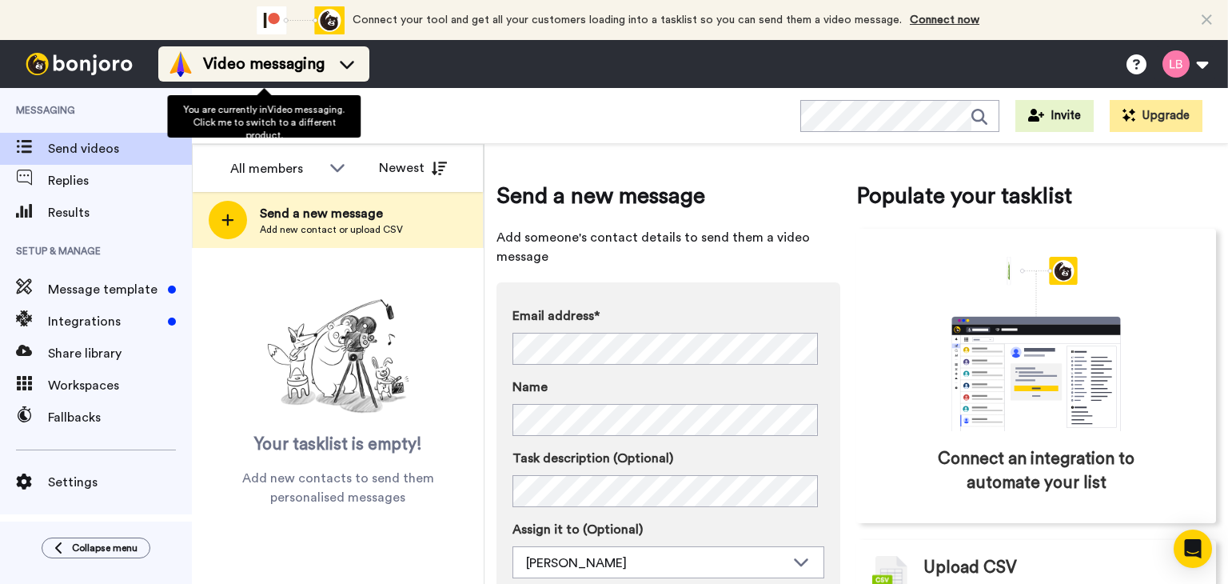
click at [341, 65] on icon at bounding box center [347, 64] width 26 height 16
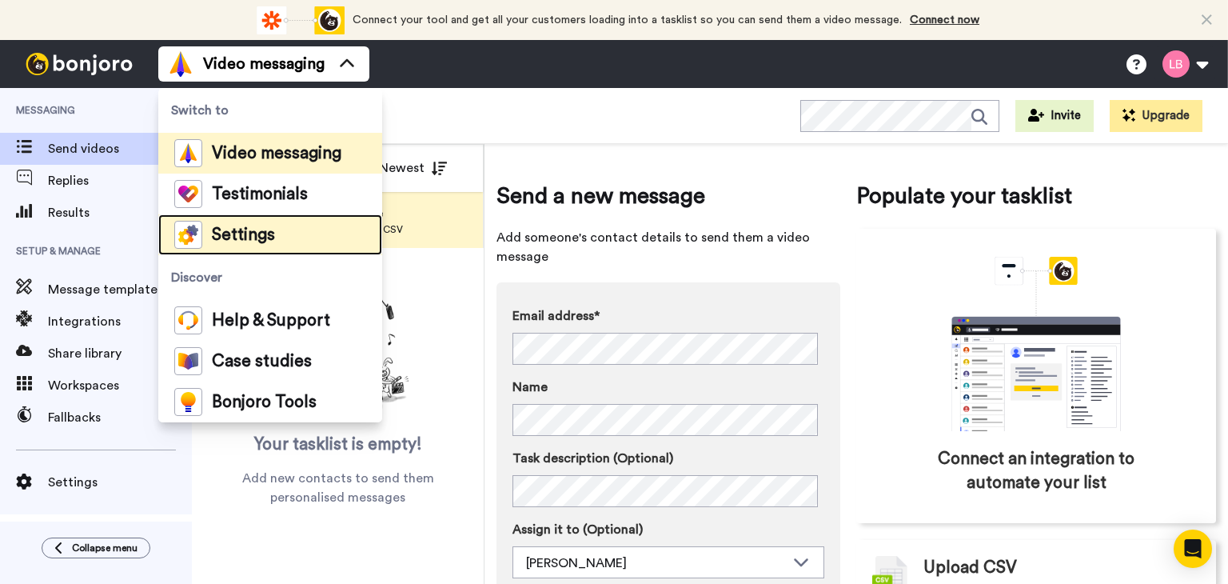
click at [245, 232] on span "Settings" at bounding box center [243, 235] width 63 height 16
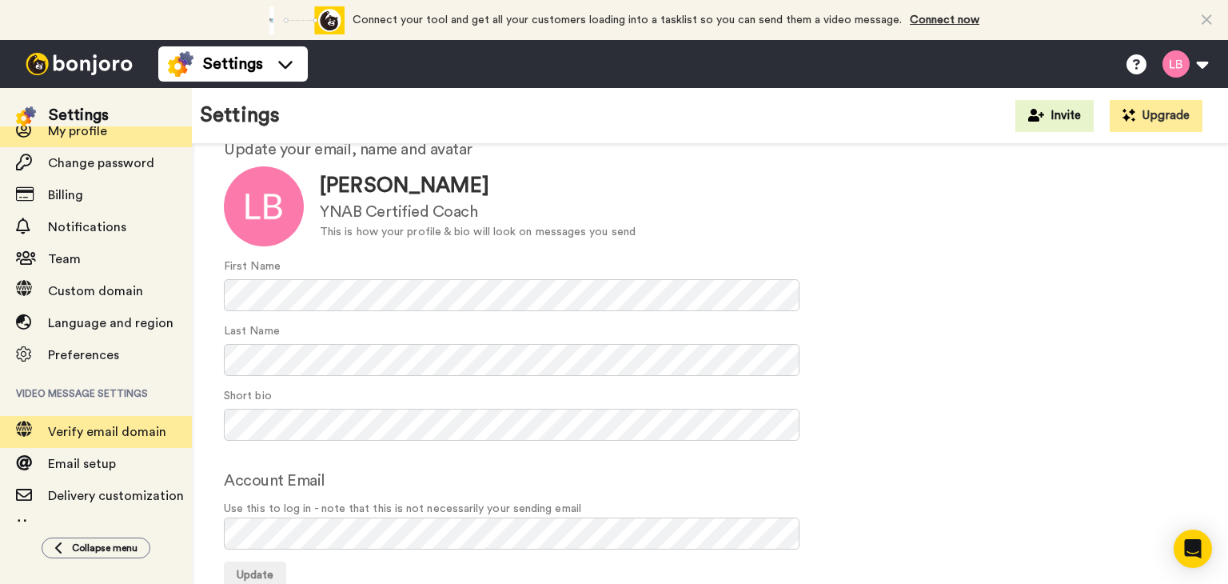
scroll to position [154, 0]
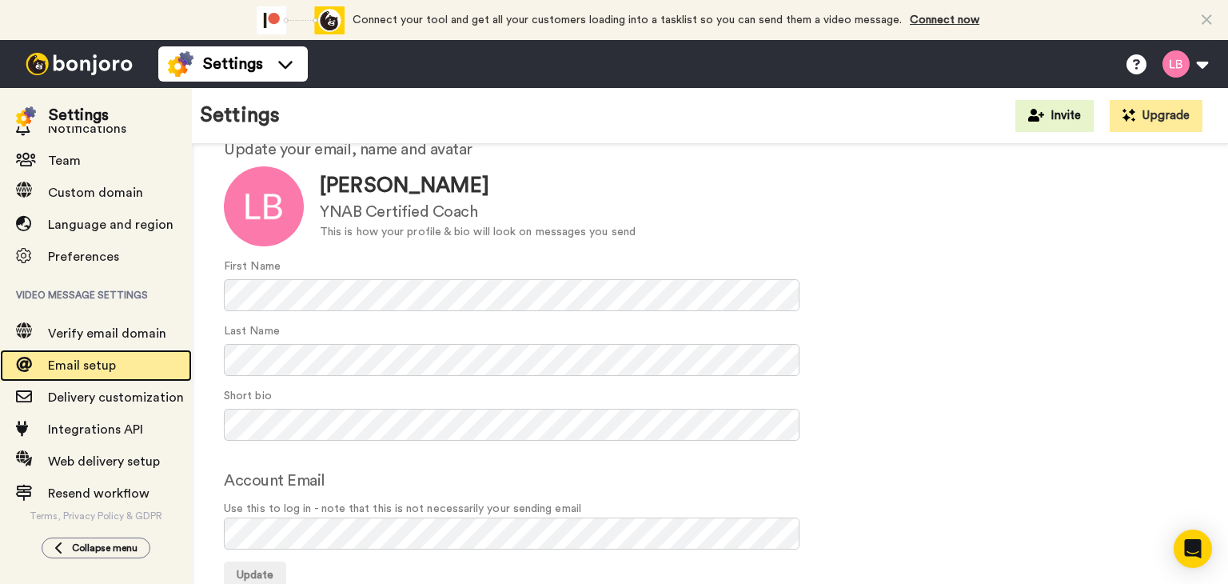
click at [106, 362] on span "Email setup" at bounding box center [82, 365] width 68 height 13
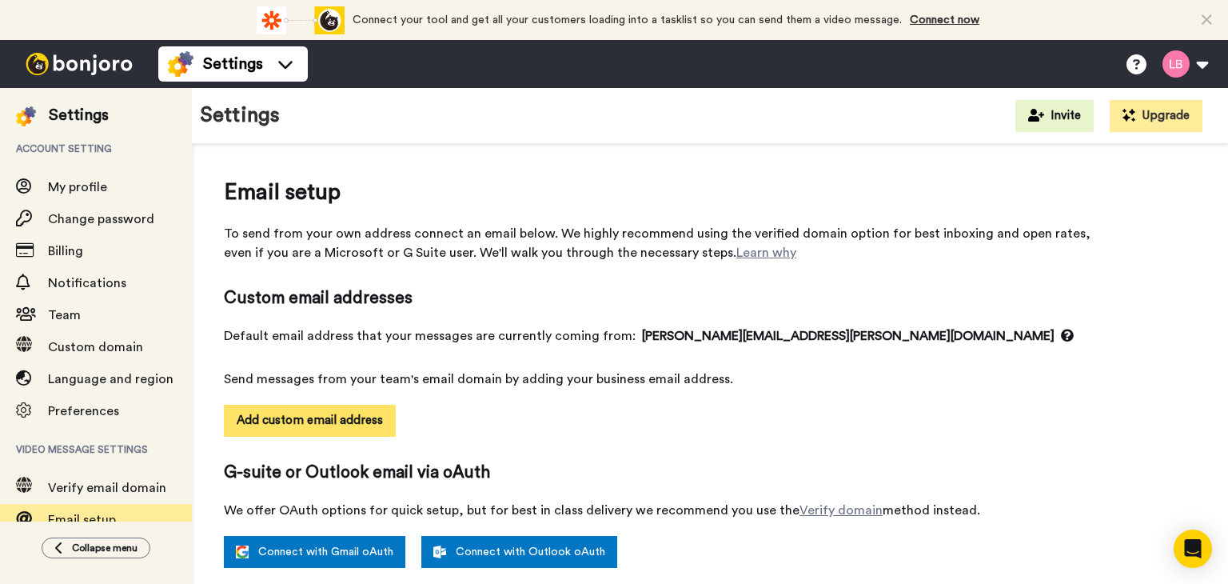
click at [340, 422] on button "Add custom email address" at bounding box center [310, 420] width 172 height 32
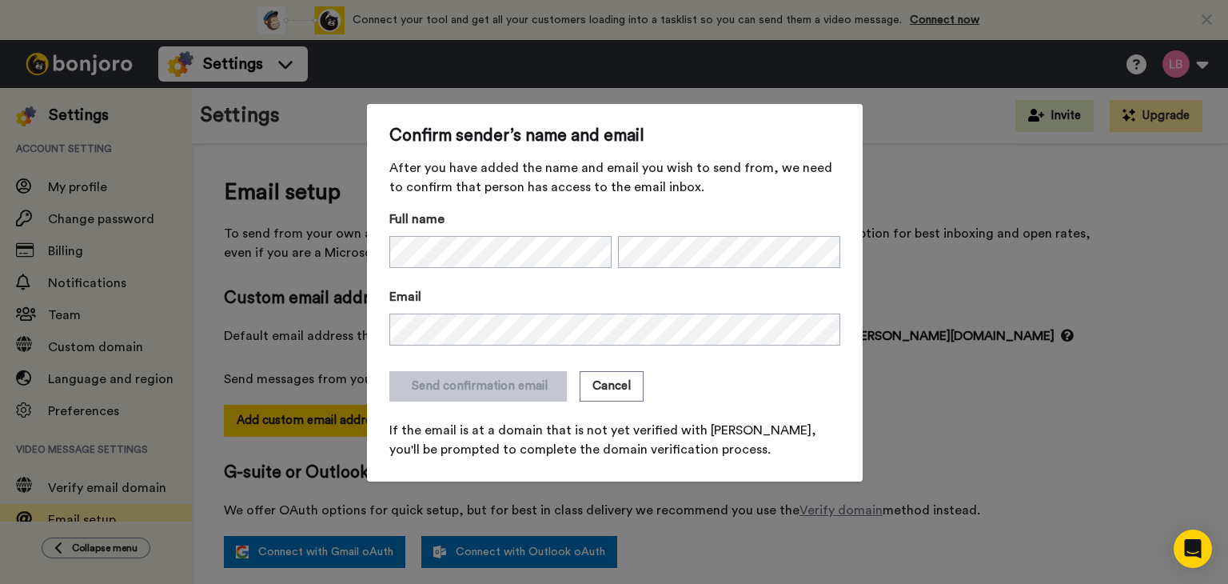
click at [652, 176] on span "After you have added the name and email you wish to send from, we need to confi…" at bounding box center [614, 177] width 451 height 38
click at [608, 388] on button "Cancel" at bounding box center [612, 386] width 64 height 30
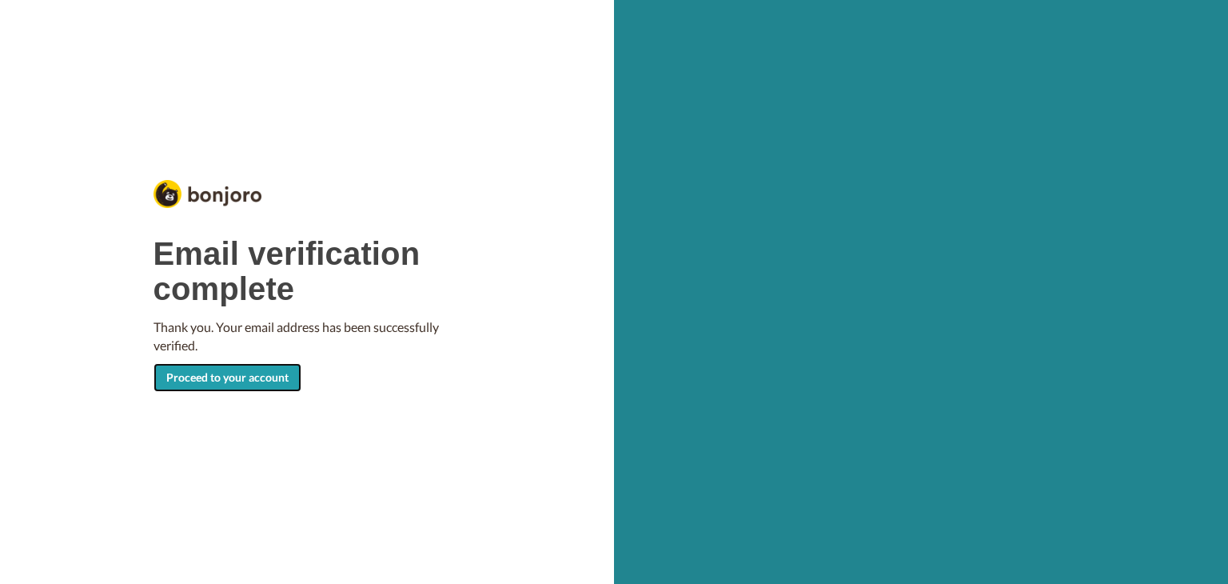
click at [242, 381] on link "Proceed to your account" at bounding box center [227, 377] width 148 height 29
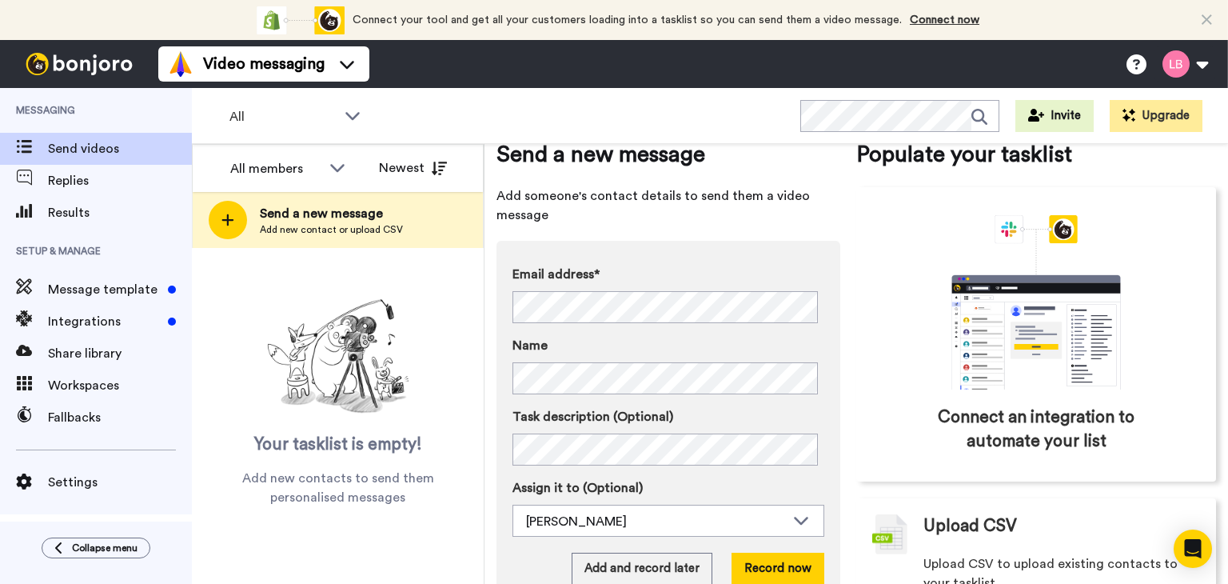
scroll to position [95, 0]
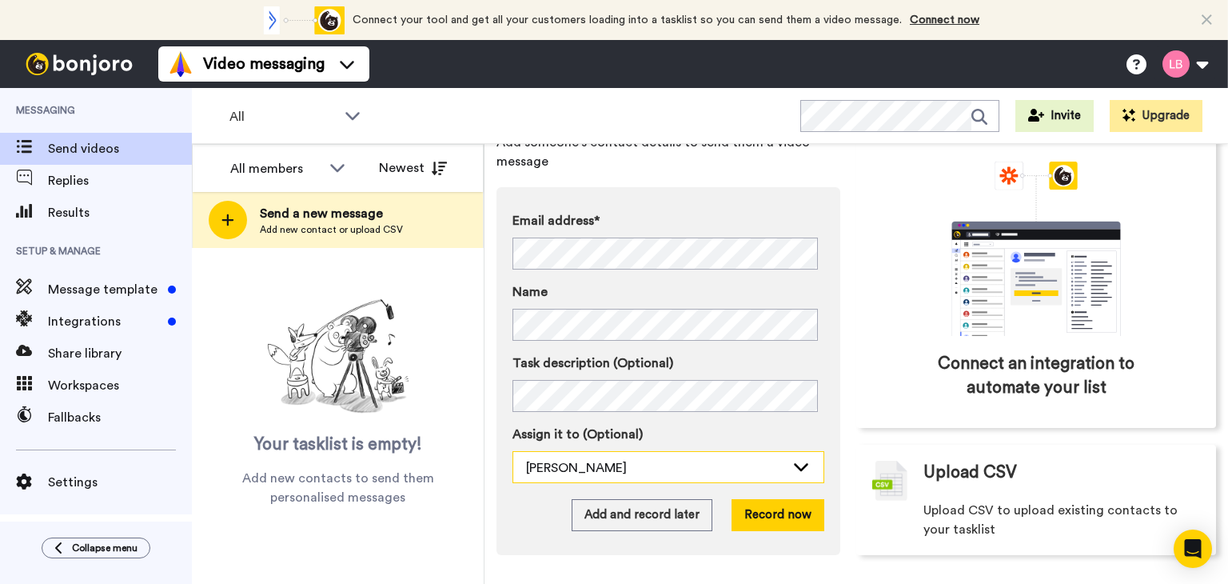
click at [637, 471] on div "[PERSON_NAME]" at bounding box center [655, 467] width 259 height 19
